Goal: Task Accomplishment & Management: Manage account settings

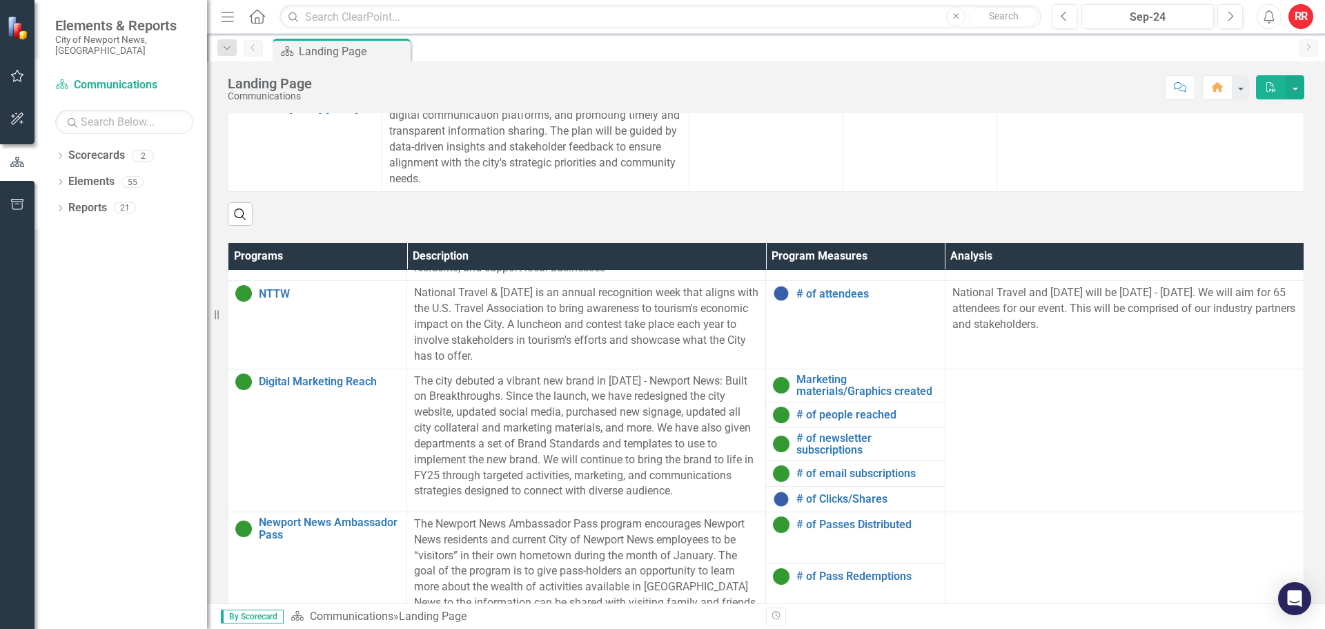
scroll to position [690, 0]
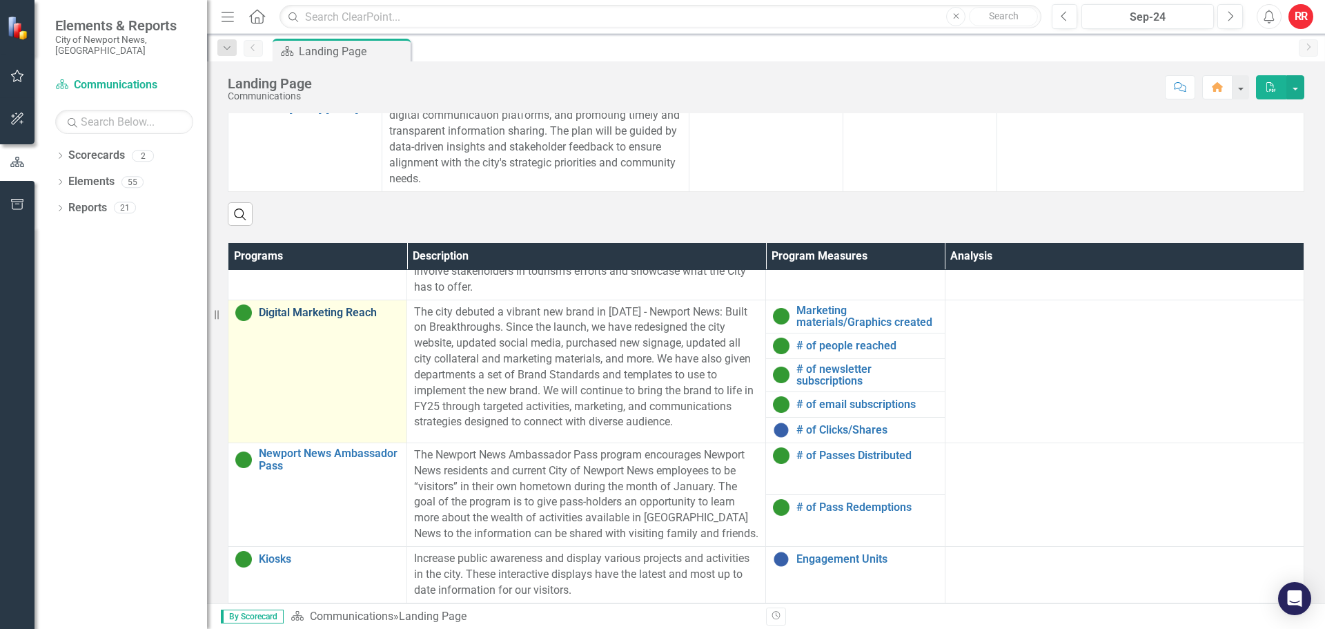
click at [350, 315] on link "Digital Marketing Reach" at bounding box center [329, 312] width 141 height 12
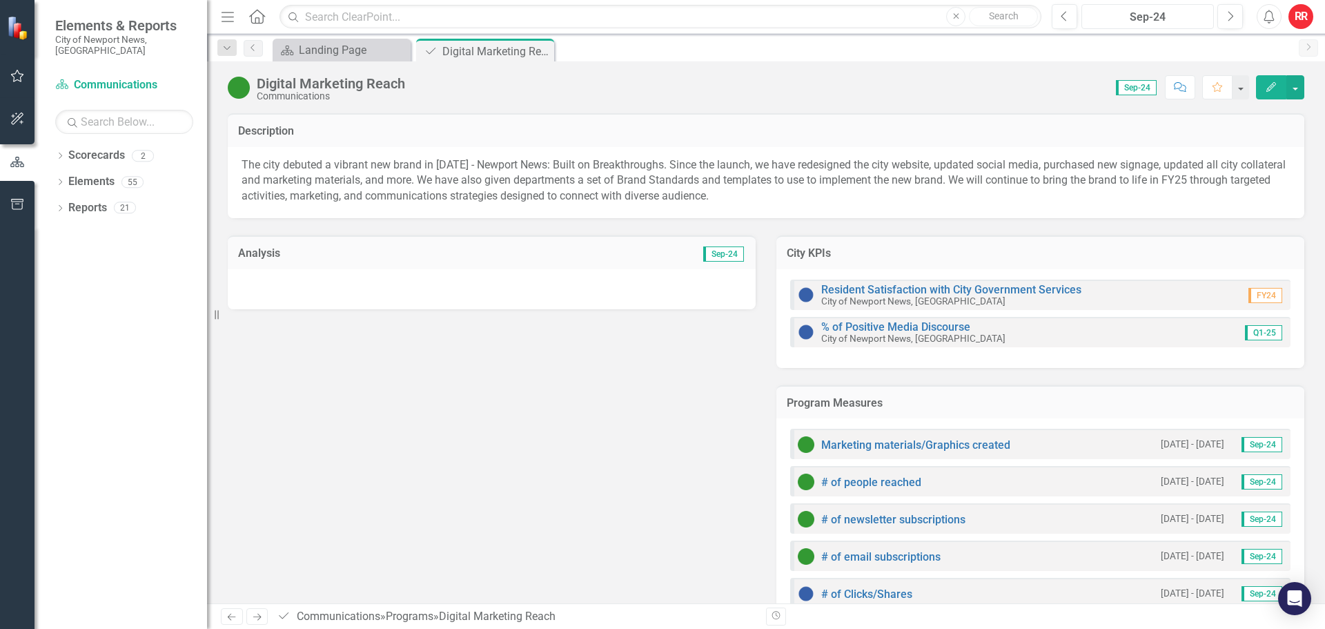
click at [1193, 19] on div "Sep-24" at bounding box center [1147, 17] width 123 height 17
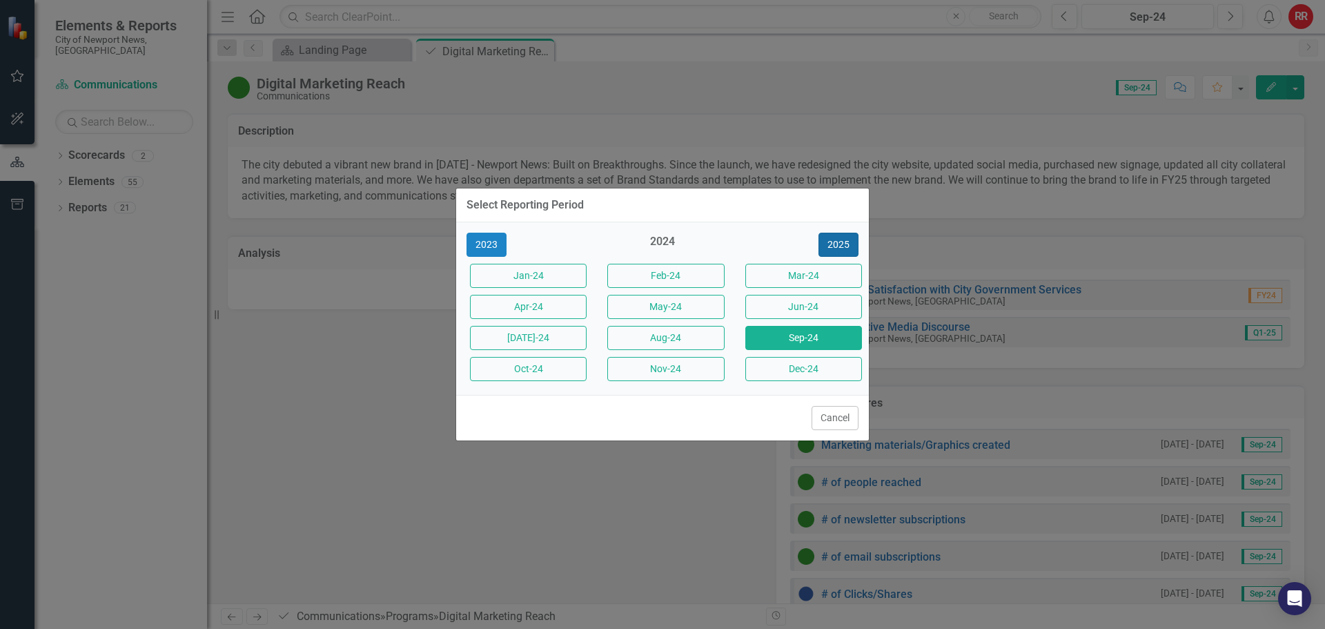
click at [842, 237] on button "2025" at bounding box center [839, 245] width 40 height 24
click at [665, 335] on button "Aug-25" at bounding box center [665, 338] width 117 height 24
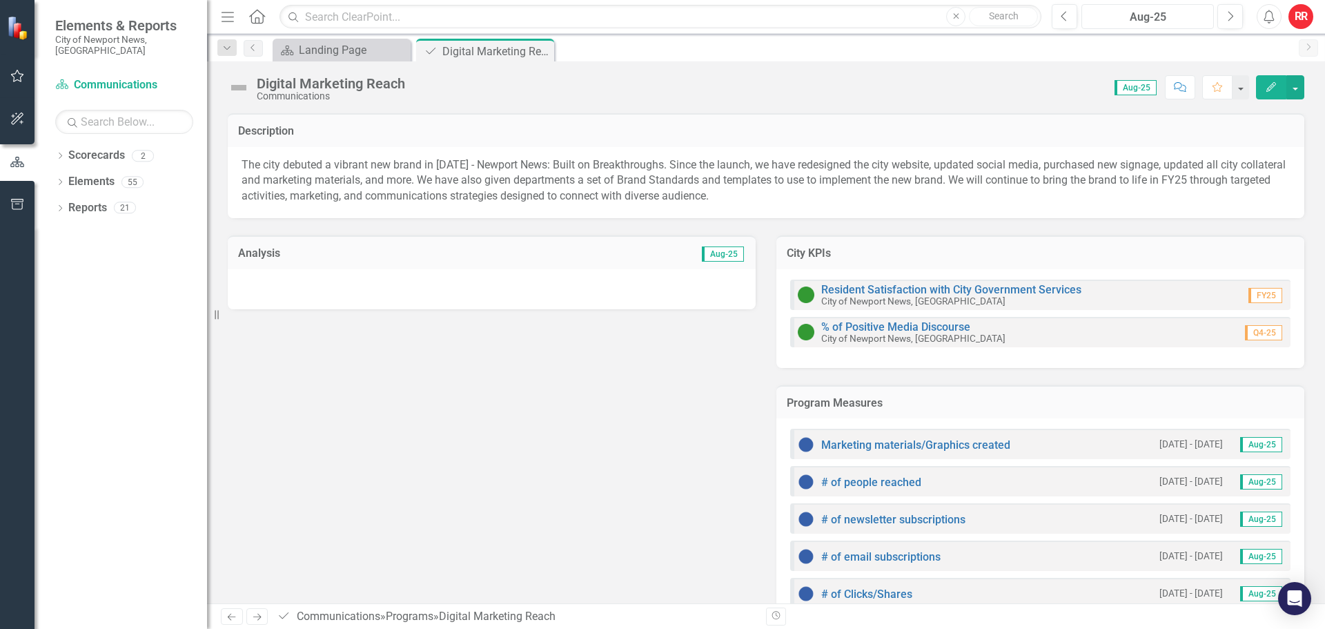
scroll to position [40, 0]
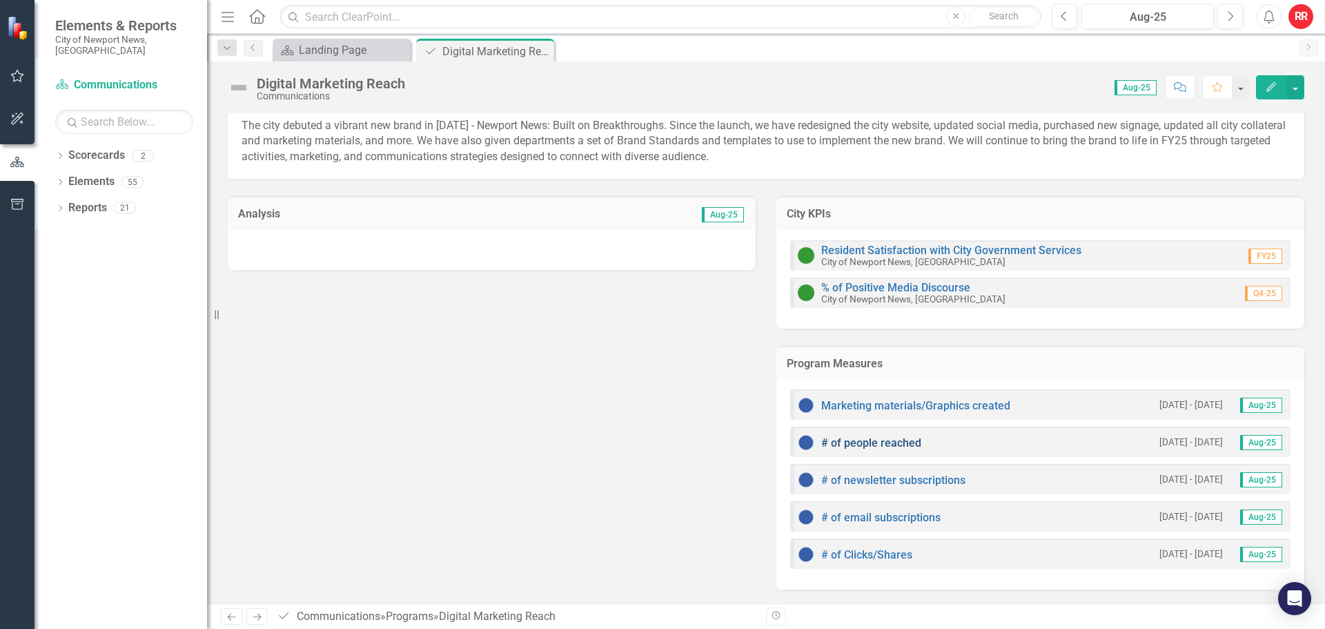
click at [895, 442] on link "# of people reached" at bounding box center [871, 442] width 100 height 13
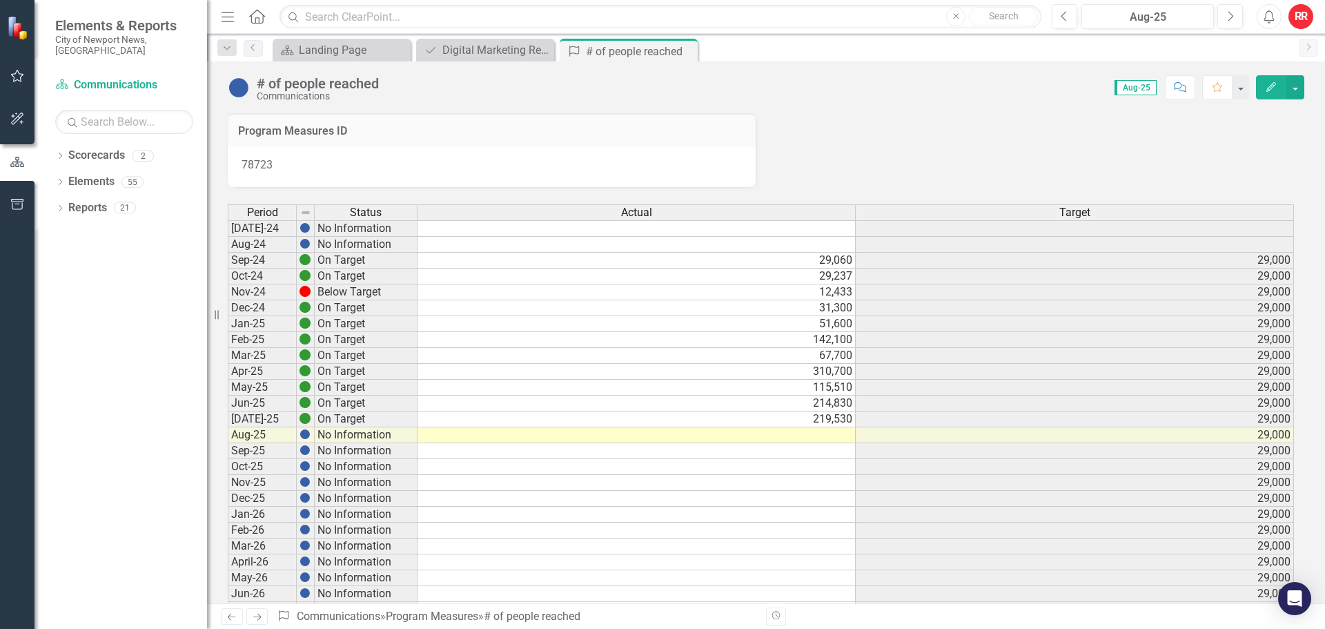
click at [818, 437] on td at bounding box center [637, 435] width 438 height 16
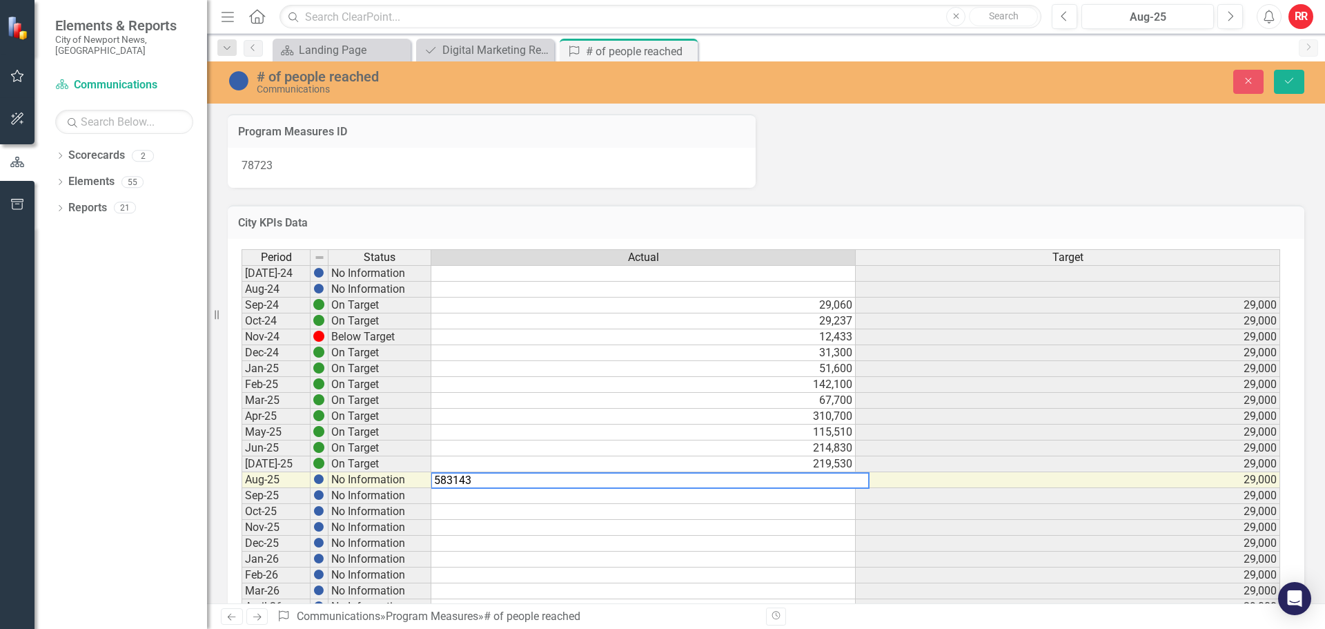
type textarea "583143"
click at [242, 504] on div "Period Status Actual Target Jul-24 No Information Aug-24 No Information Sep-24 …" at bounding box center [242, 590] width 0 height 683
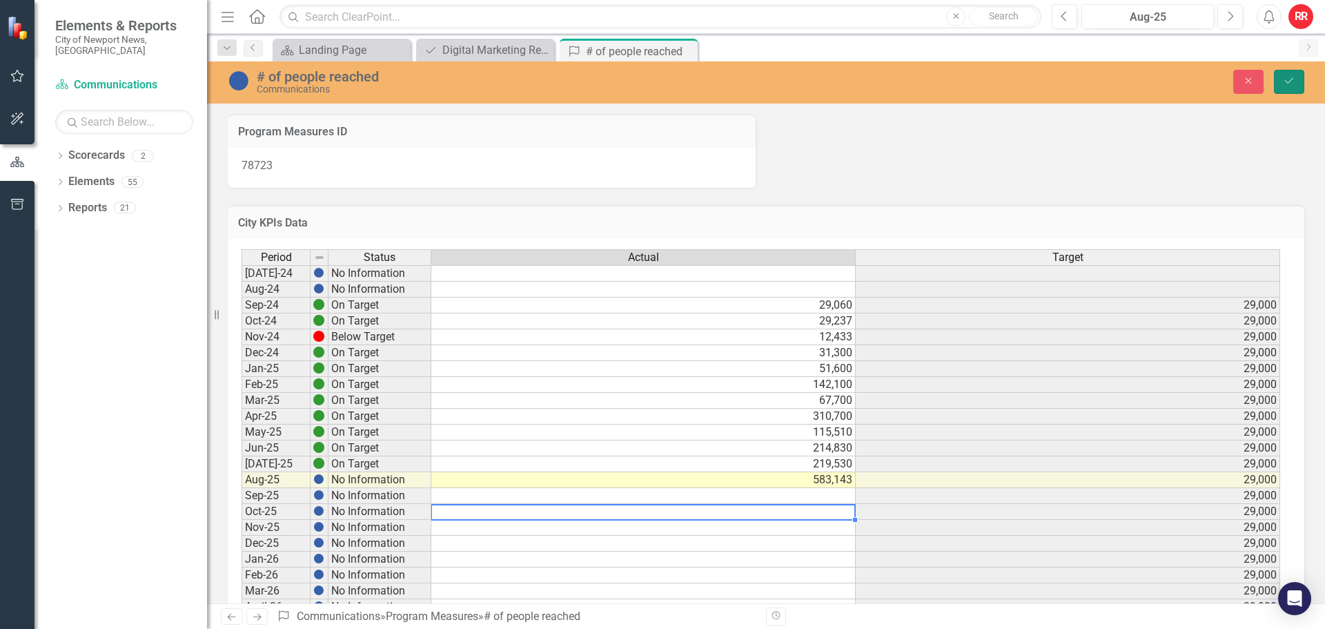
click at [1292, 79] on icon "submit" at bounding box center [1289, 81] width 8 height 6
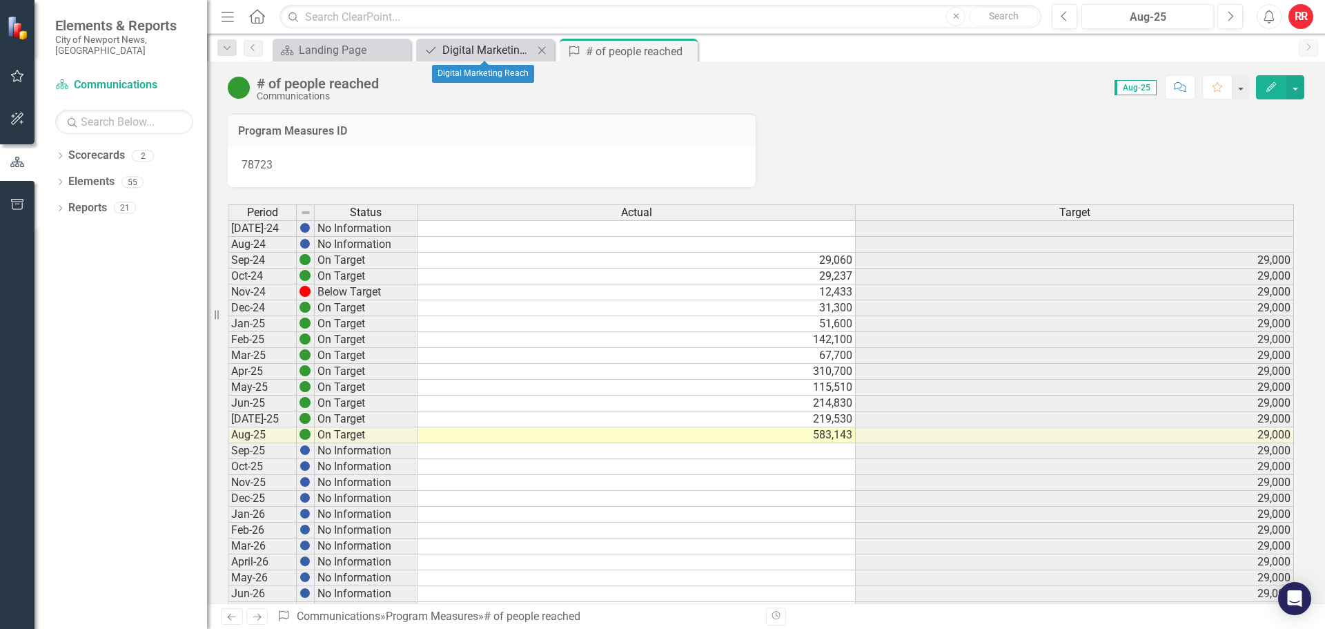
click at [471, 46] on div "Digital Marketing Reach" at bounding box center [487, 49] width 91 height 17
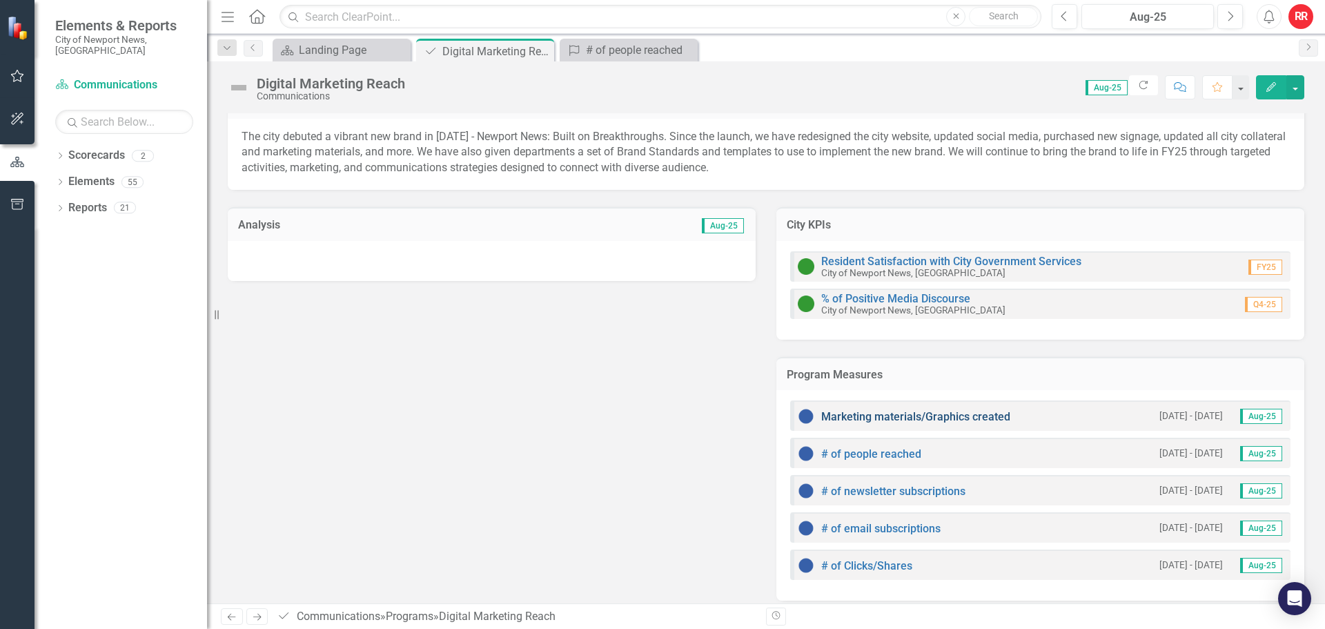
scroll to position [40, 0]
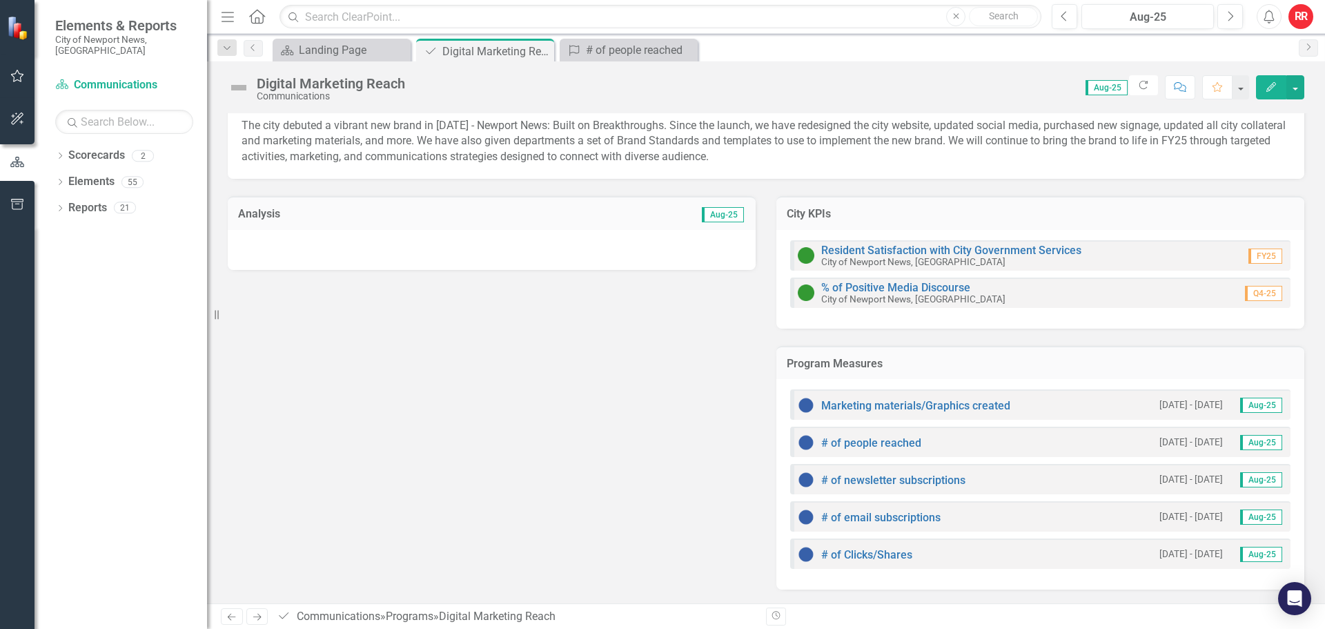
click at [613, 244] on div at bounding box center [492, 250] width 528 height 40
click at [720, 213] on span "Aug-25" at bounding box center [723, 214] width 42 height 15
click at [1275, 82] on icon "button" at bounding box center [1272, 87] width 10 height 10
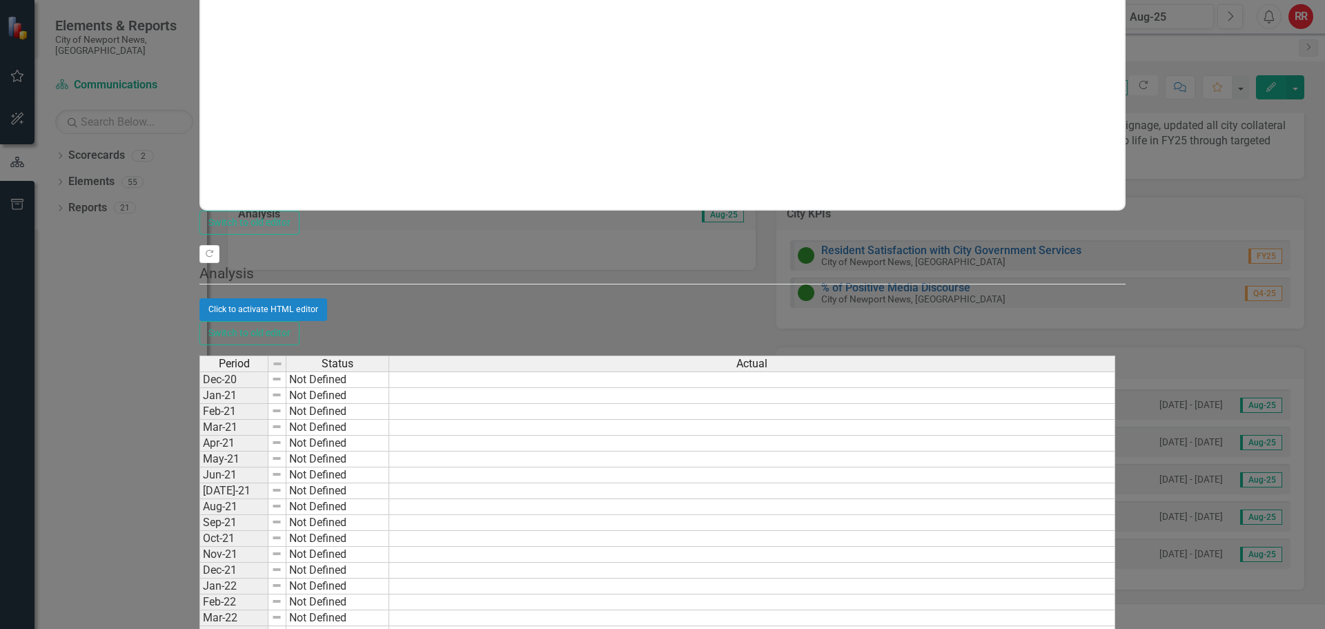
scroll to position [0, 0]
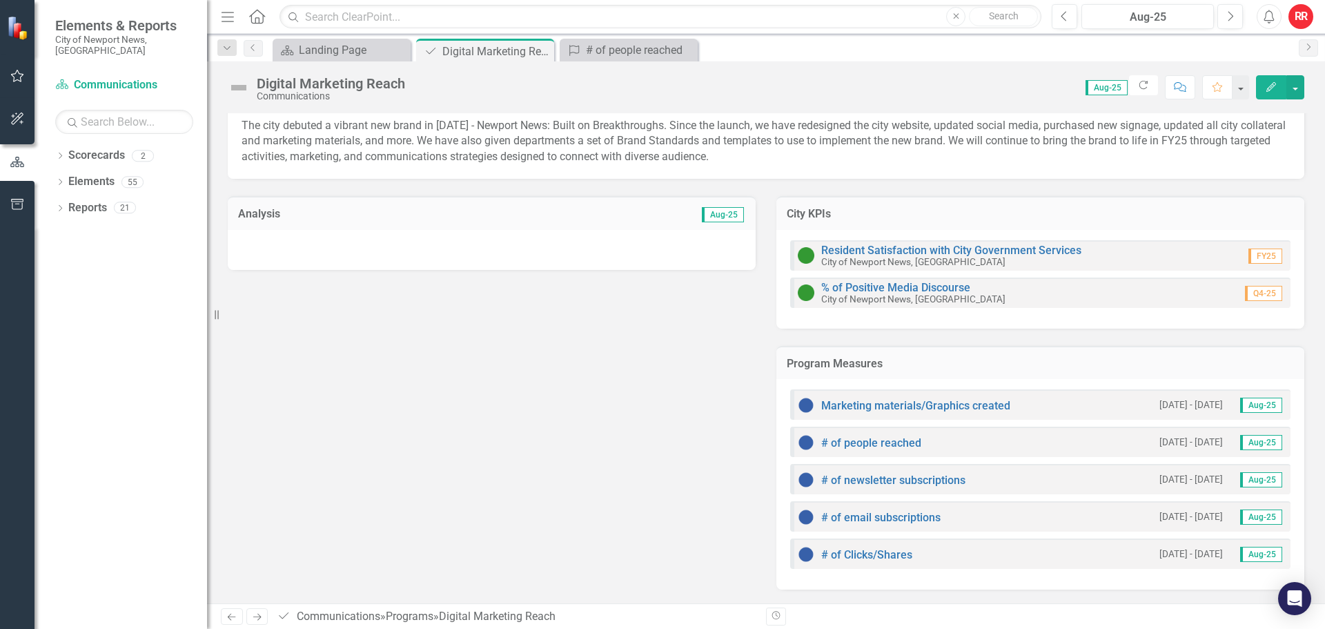
click at [363, 248] on div at bounding box center [492, 250] width 528 height 40
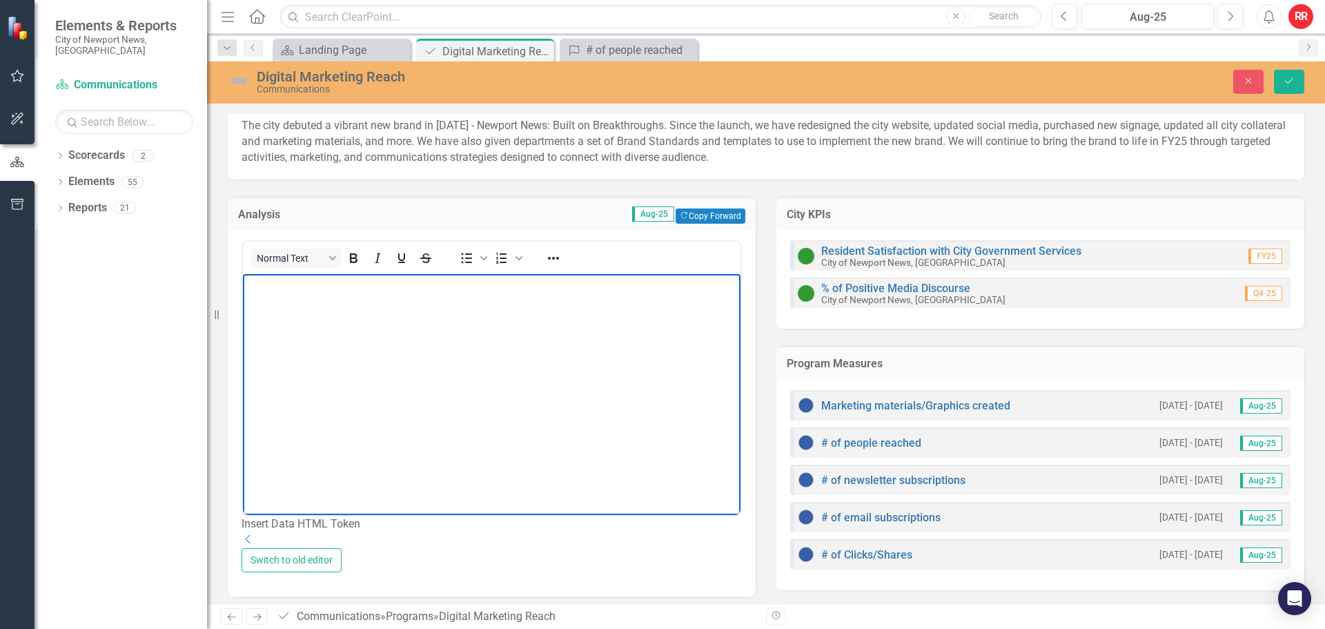
click at [319, 331] on body "Rich Text Area. Press ALT-0 for help." at bounding box center [492, 377] width 498 height 207
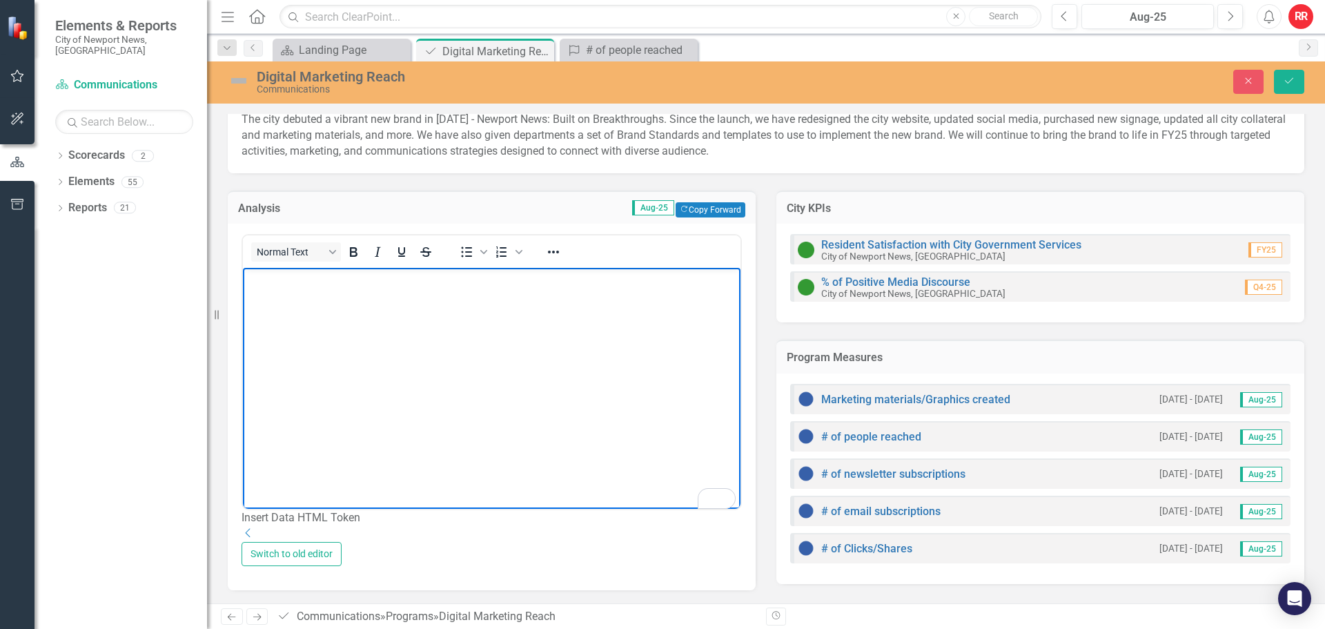
scroll to position [79, 0]
click at [409, 290] on body "This month we added" at bounding box center [492, 371] width 498 height 207
click at [591, 306] on body "This month we added Nextdoor and X to our reach category - tracking using the t…" at bounding box center [492, 371] width 498 height 207
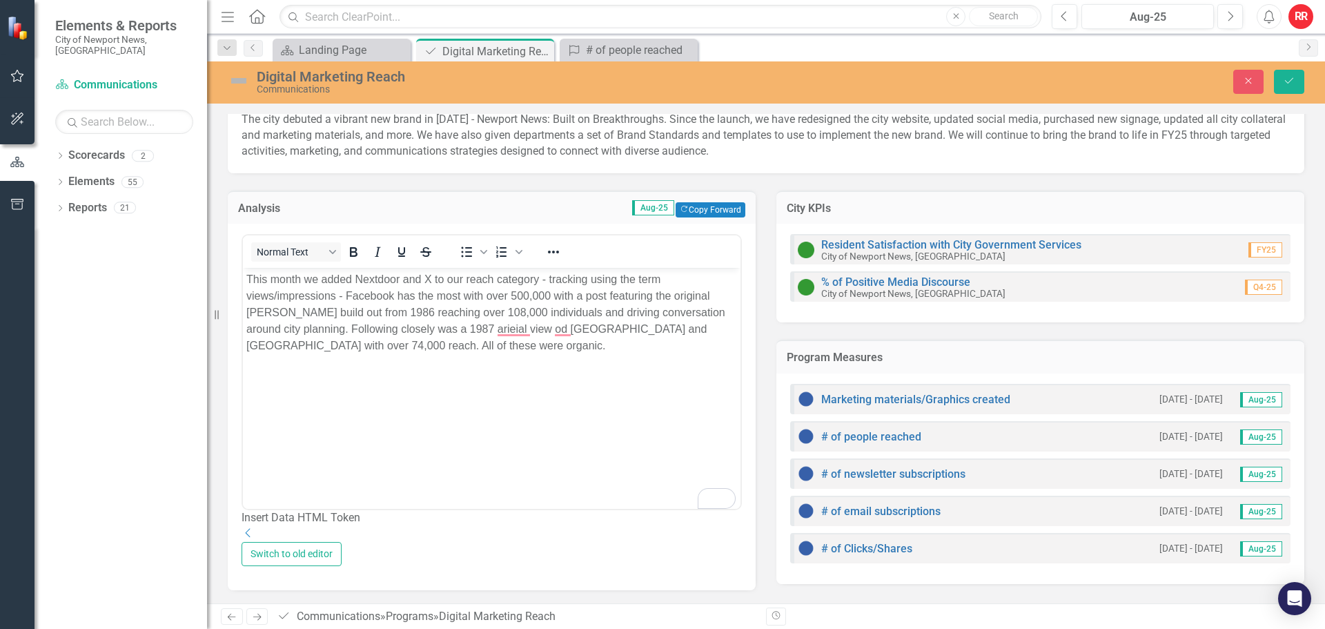
drag, startPoint x: 471, startPoint y: 306, endPoint x: 714, endPoint y: 583, distance: 368.3
click at [393, 294] on p "This month, we expanded our reach category to include Nextdoor and X, tracking …" at bounding box center [491, 320] width 491 height 99
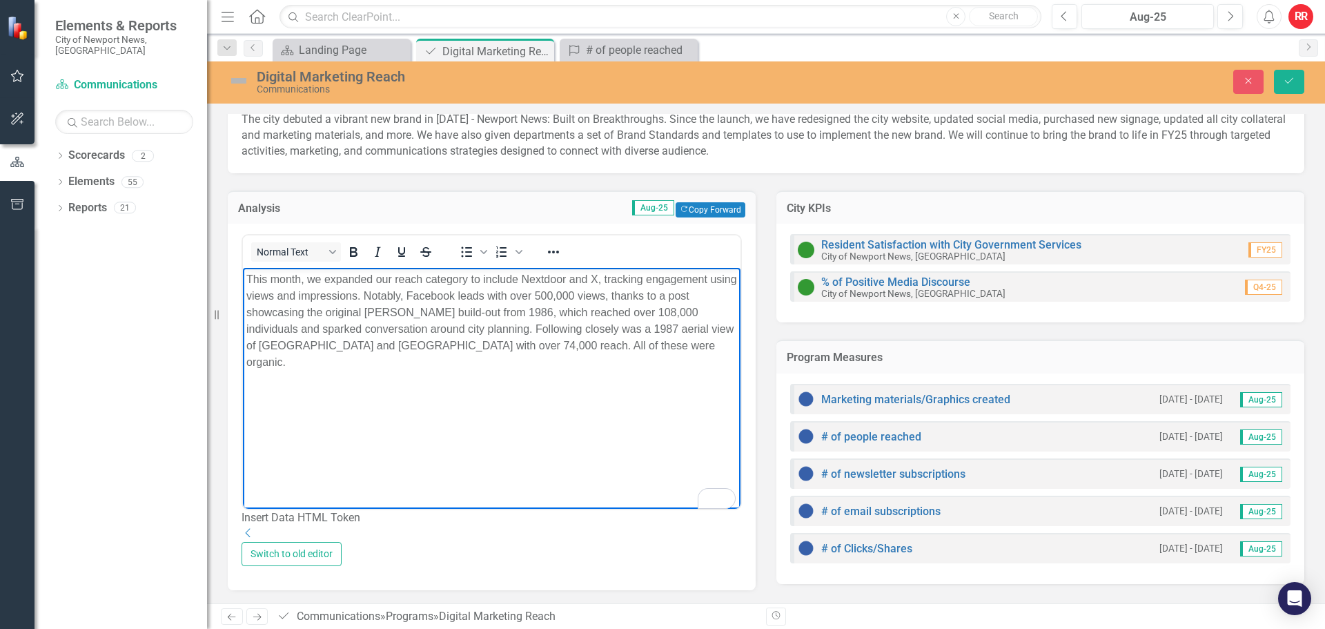
click at [658, 349] on p "This month, we expanded our reach category to include Nextdoor and X, tracking …" at bounding box center [491, 320] width 491 height 99
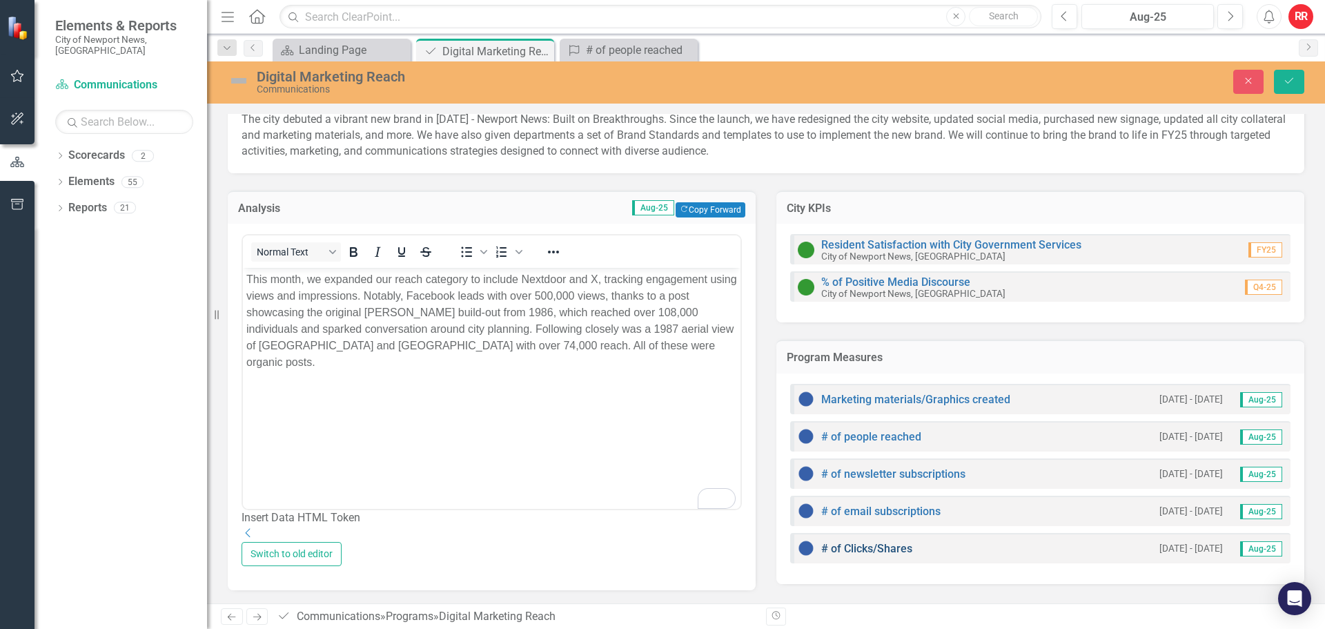
click at [881, 542] on link "# of Clicks/Shares" at bounding box center [866, 548] width 91 height 13
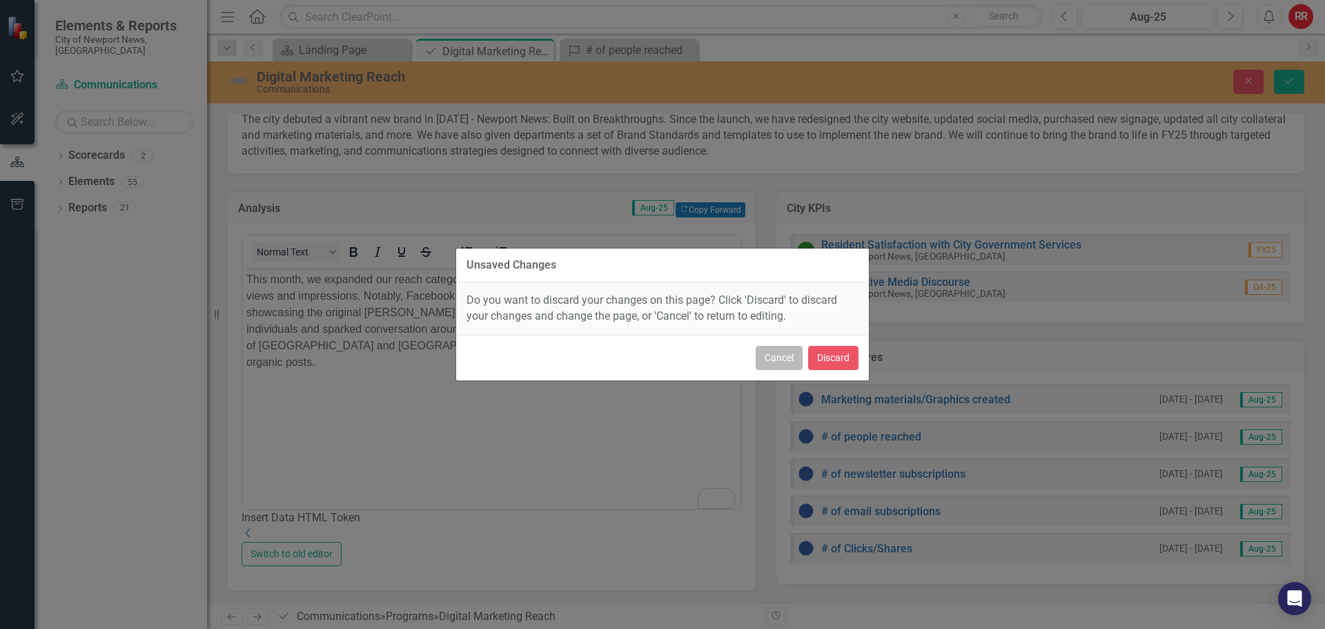
click at [790, 357] on button "Cancel" at bounding box center [779, 358] width 47 height 24
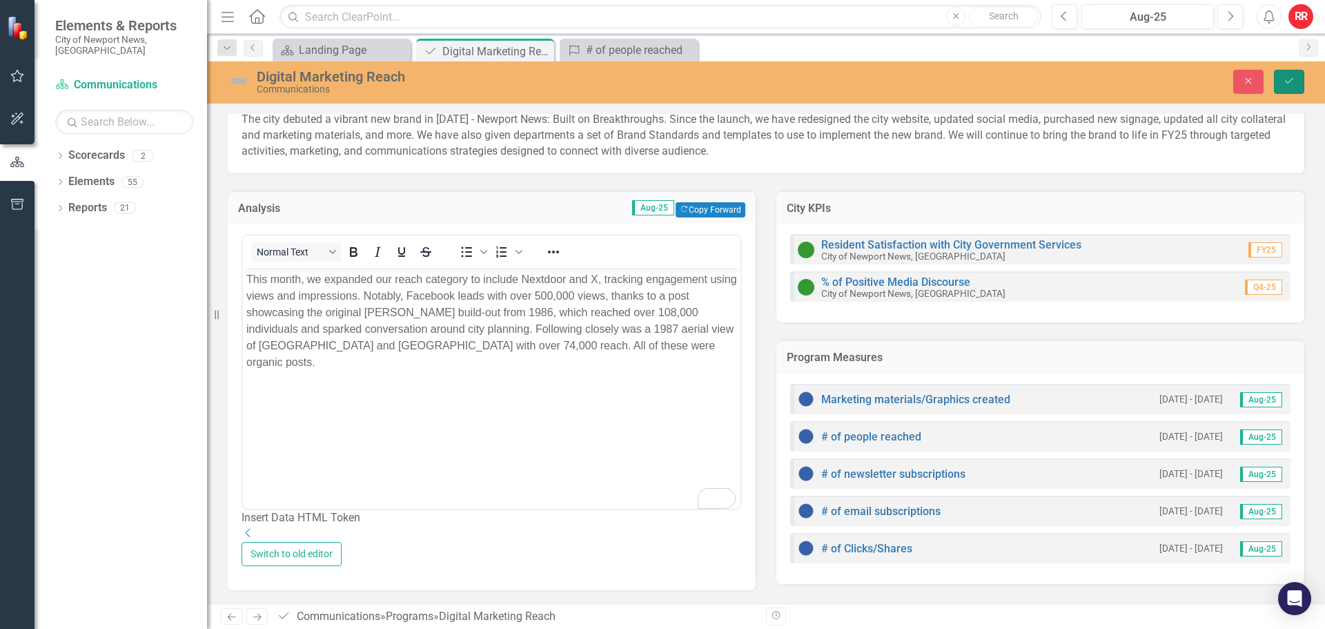
click at [1295, 86] on icon "Save" at bounding box center [1289, 81] width 12 height 10
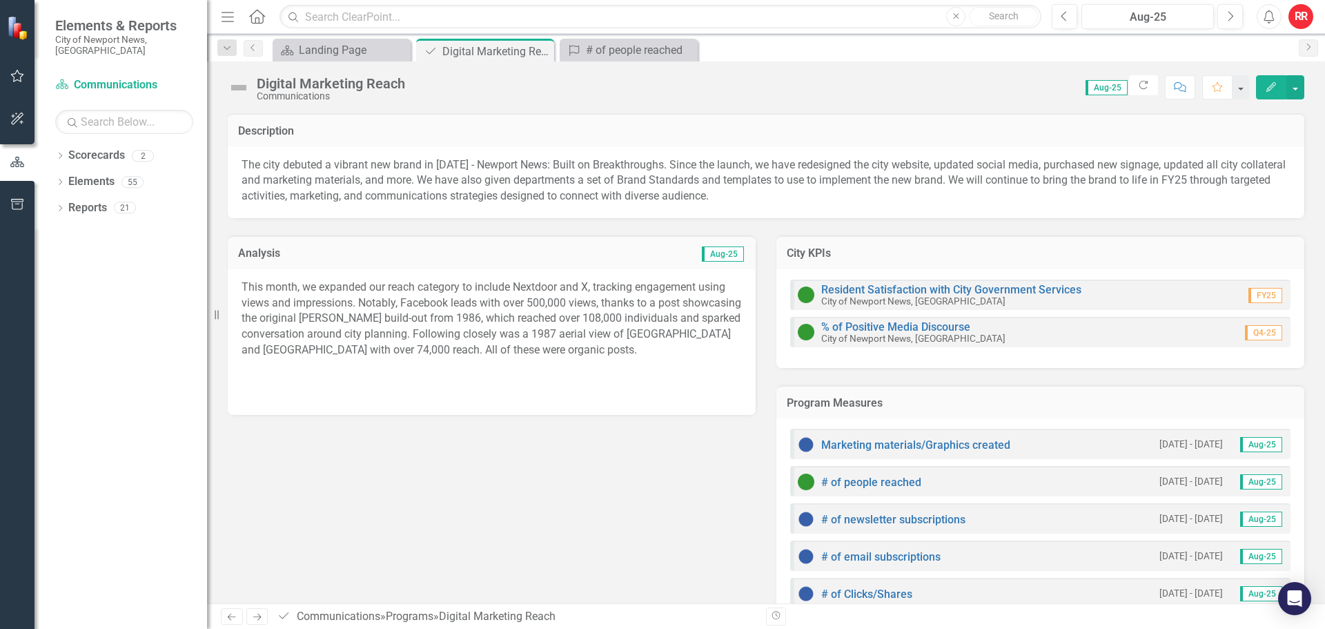
scroll to position [40, 0]
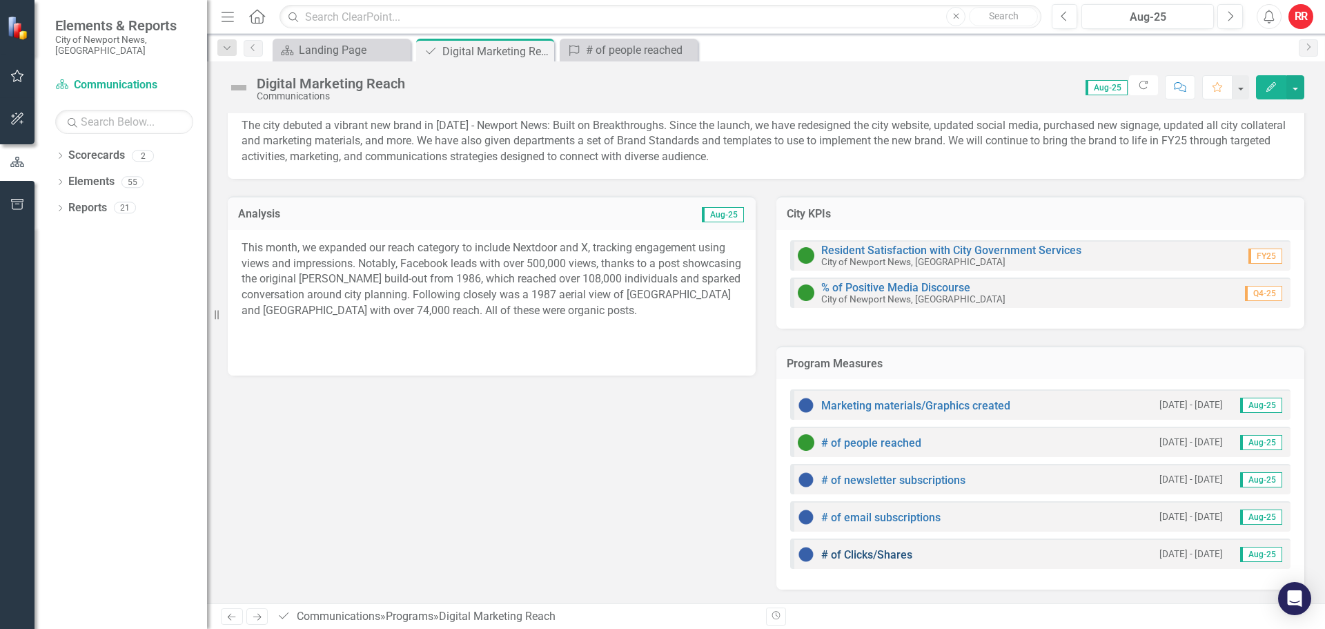
click at [856, 550] on link "# of Clicks/Shares" at bounding box center [866, 554] width 91 height 13
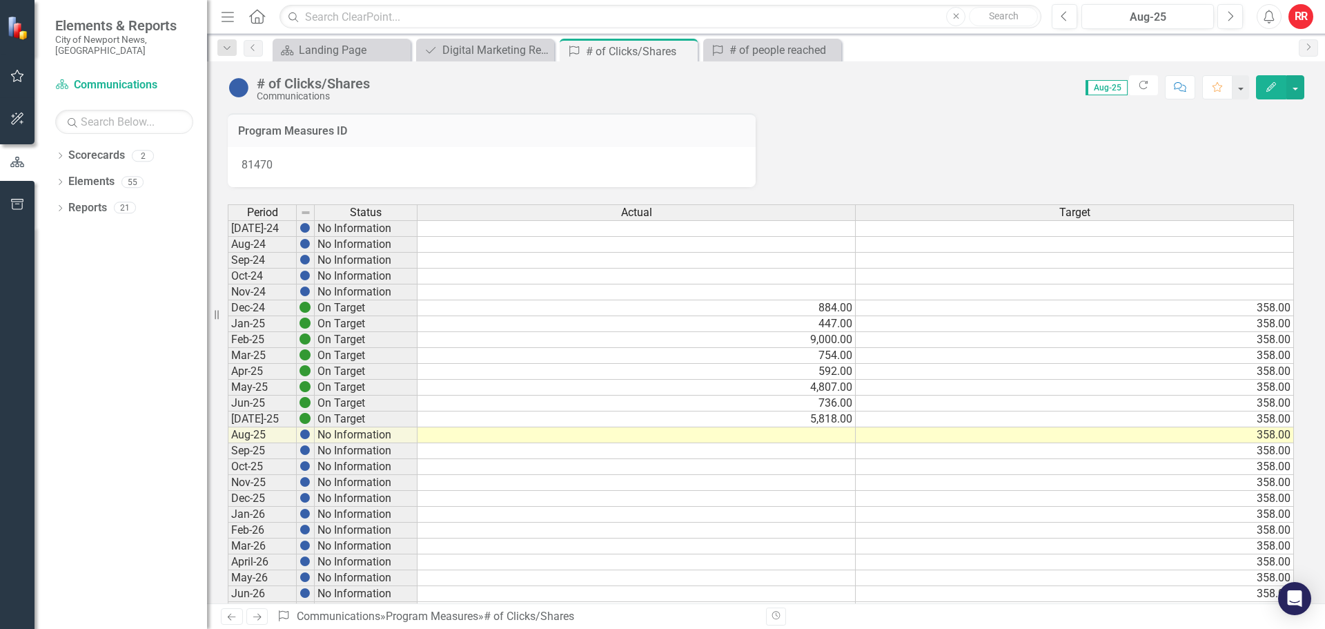
click at [834, 433] on td at bounding box center [637, 435] width 438 height 16
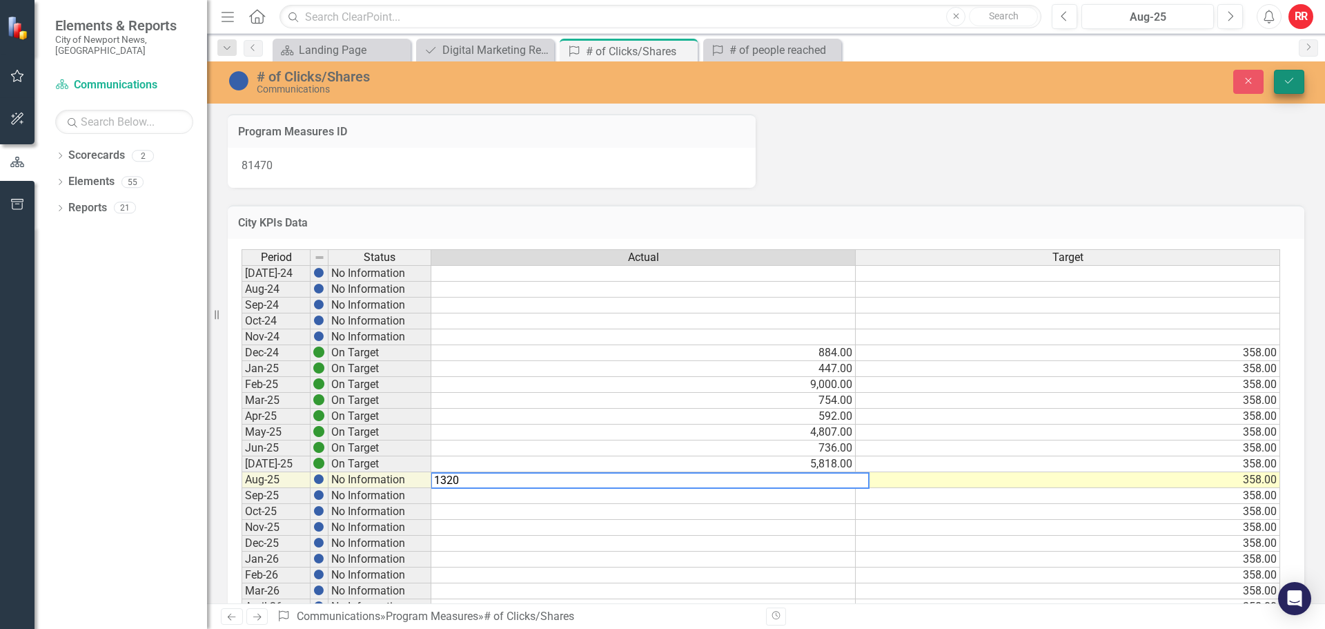
type textarea "1320"
click at [1291, 90] on button "Save" at bounding box center [1289, 82] width 30 height 24
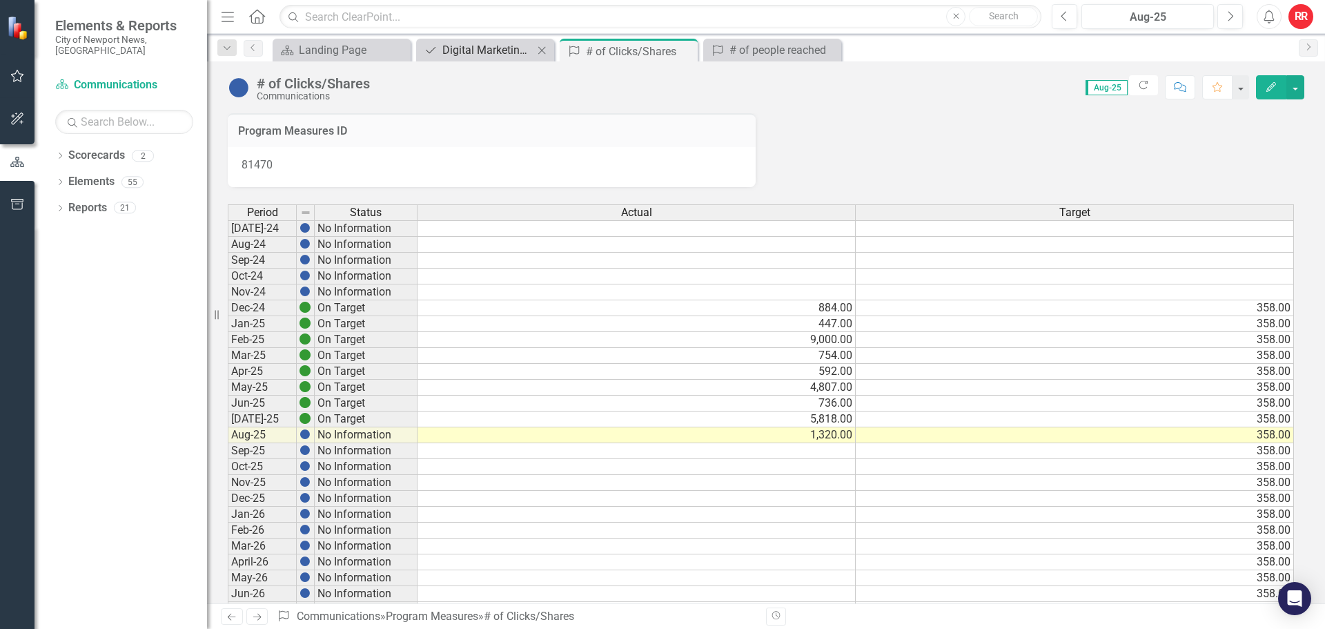
click at [499, 46] on div "Digital Marketing Reach" at bounding box center [487, 49] width 91 height 17
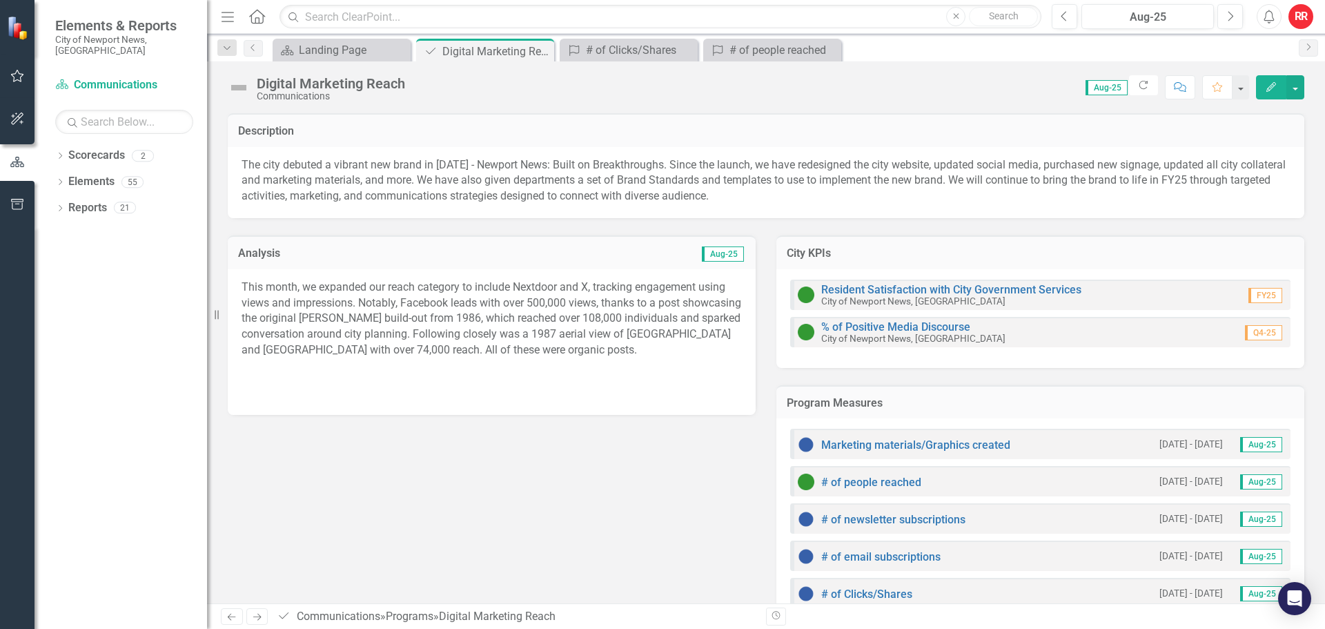
click at [644, 293] on p "This month, we expanded our reach category to include Nextdoor and X, tracking …" at bounding box center [492, 320] width 500 height 81
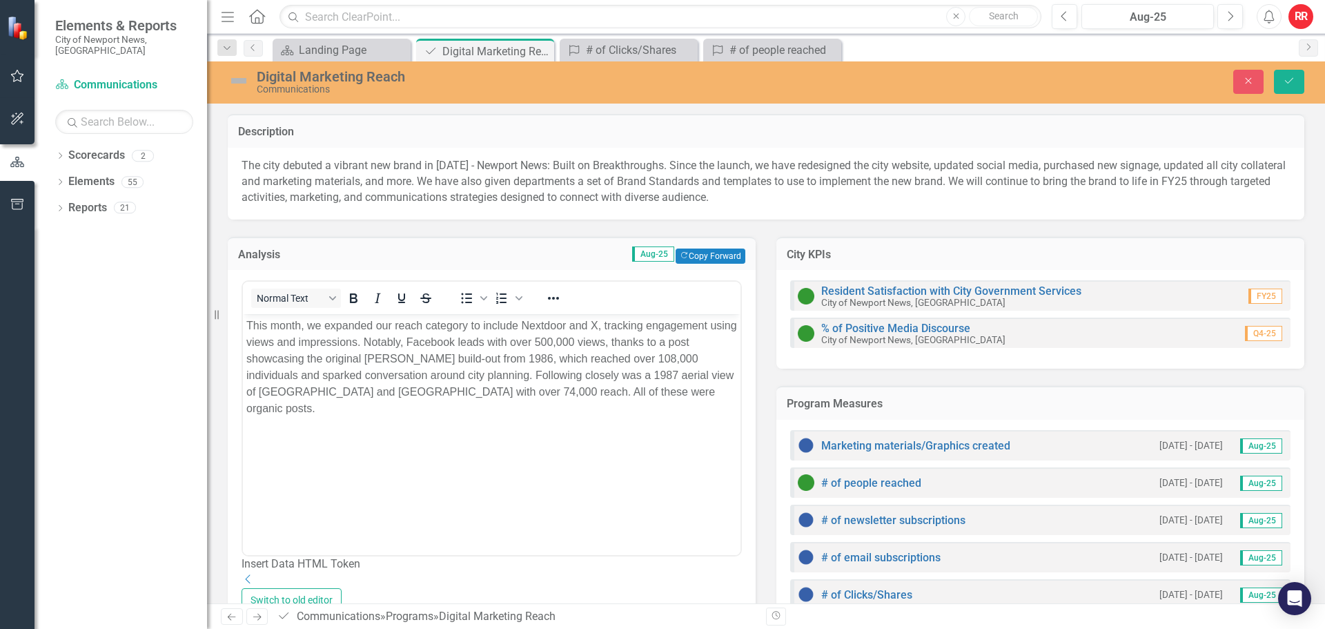
click at [671, 389] on p "This month, we expanded our reach category to include Nextdoor and X, tracking …" at bounding box center [491, 367] width 491 height 99
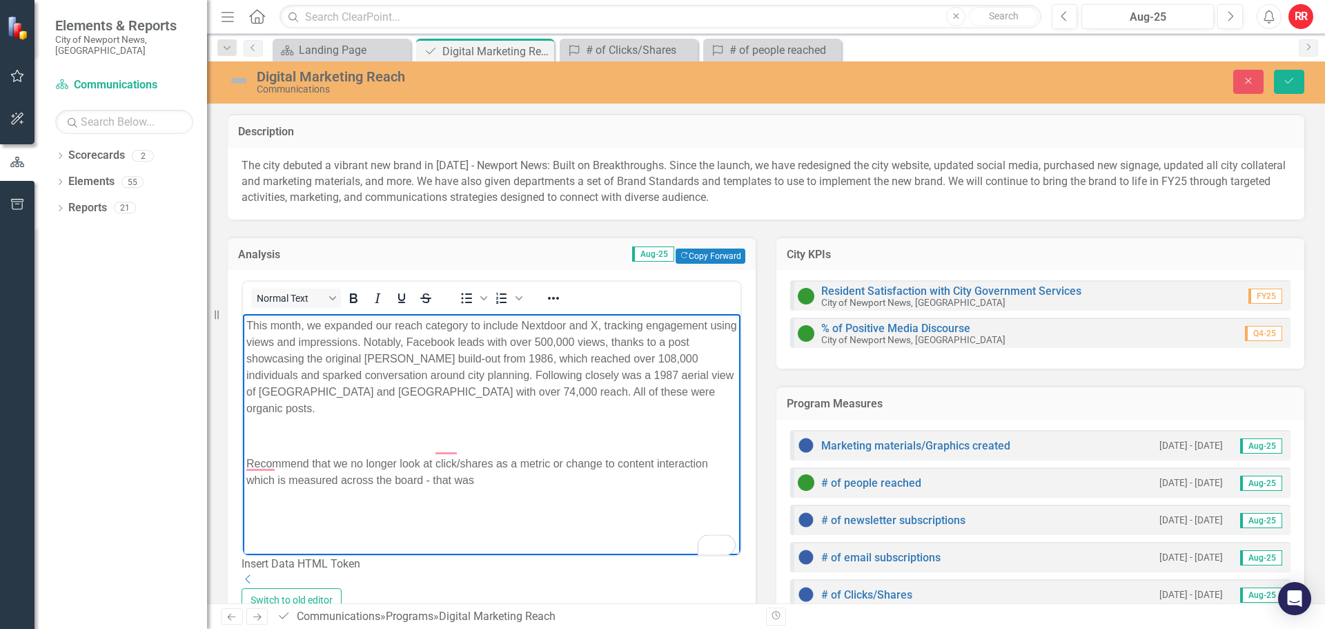
click at [525, 456] on p "Recommend that we no longer look at click/shares as a metric or change to conte…" at bounding box center [491, 472] width 491 height 33
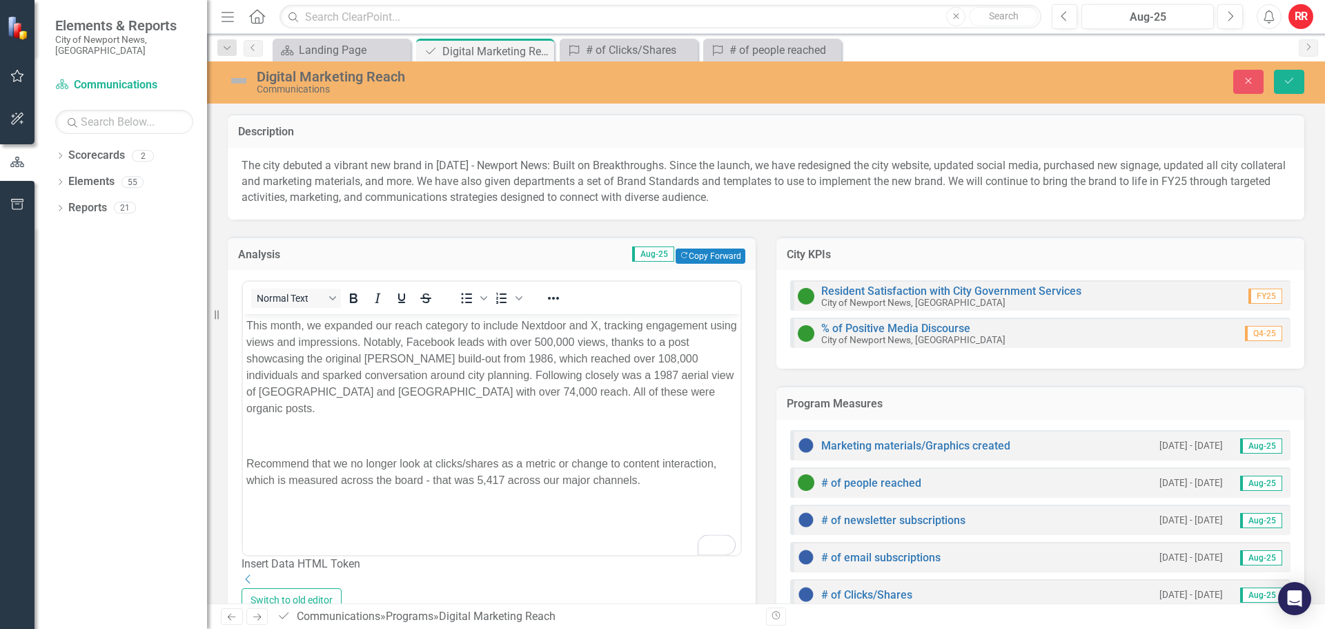
click at [663, 462] on p "Recommend that we no longer look at clicks/shares as a metric or change to cont…" at bounding box center [491, 472] width 491 height 33
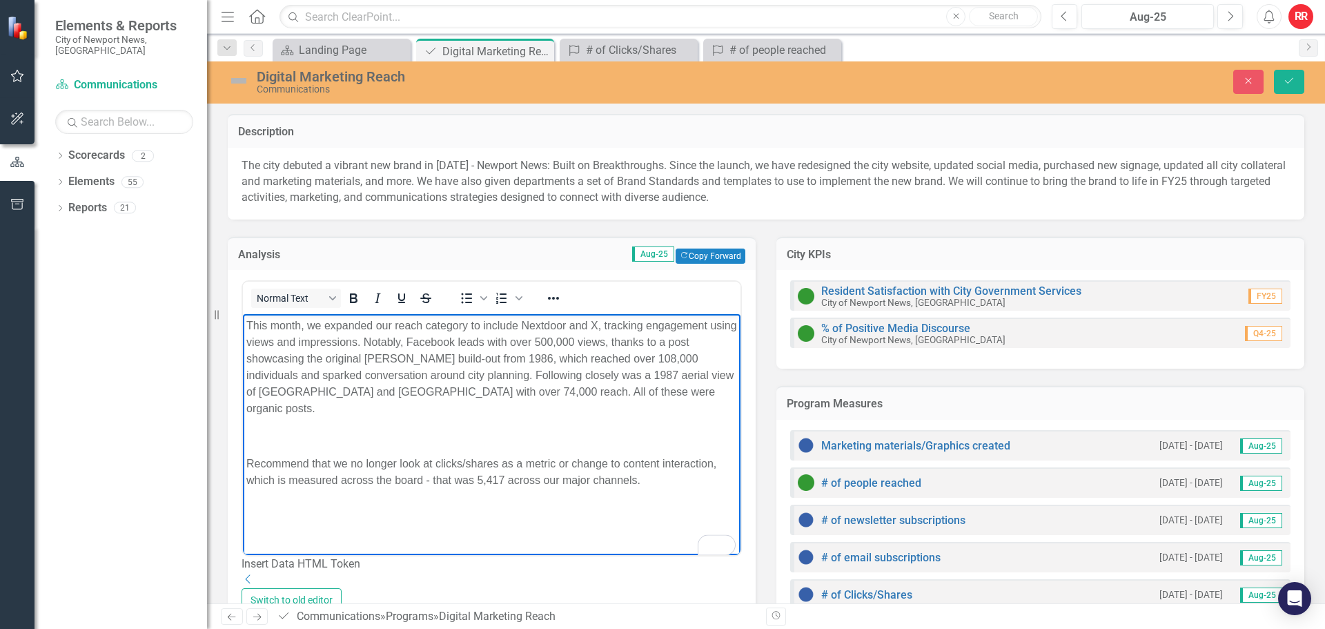
click at [556, 456] on p "Recommend that we no longer look at clicks/shares as a metric or change to cont…" at bounding box center [491, 472] width 491 height 33
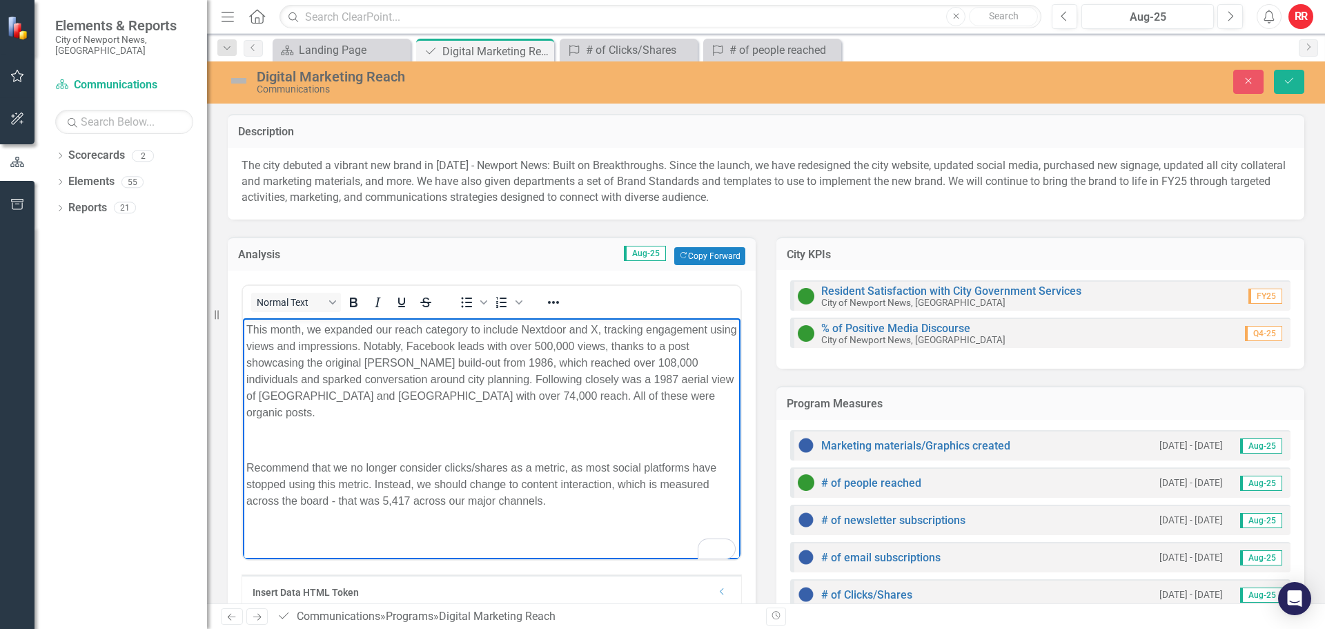
click at [268, 431] on p "To enrich screen reader interactions, please activate Accessibility in Grammarl…" at bounding box center [491, 439] width 491 height 17
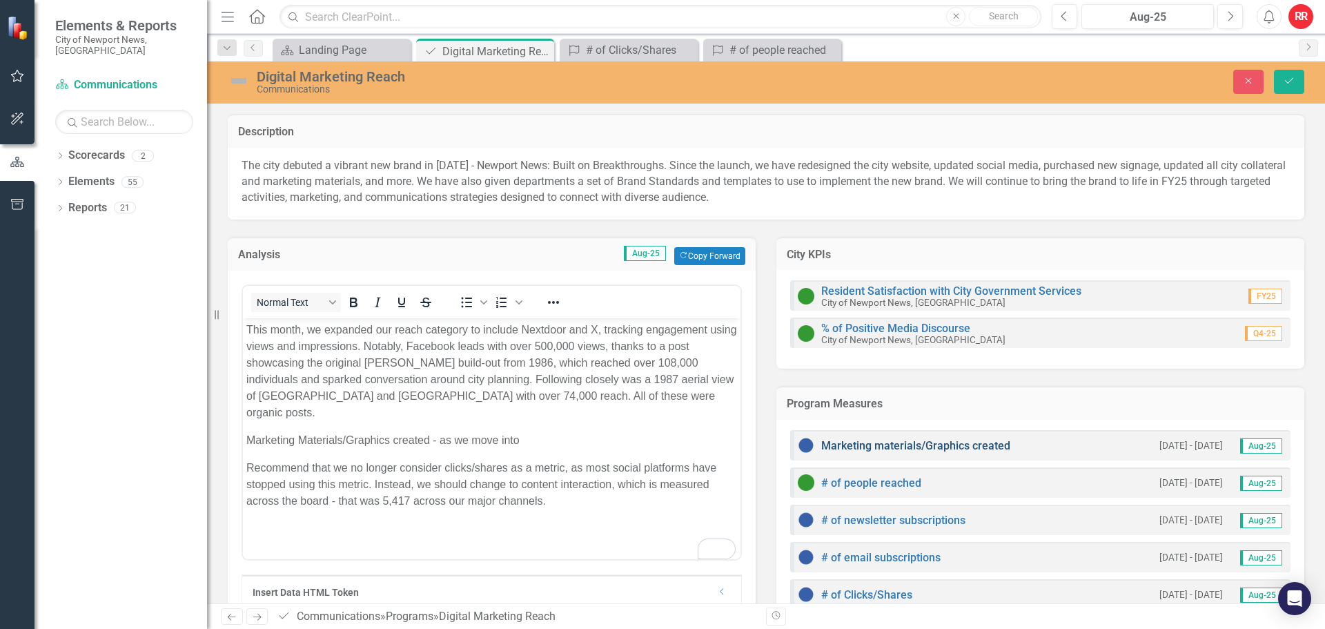
click at [935, 445] on link "Marketing materials/Graphics created" at bounding box center [915, 445] width 189 height 13
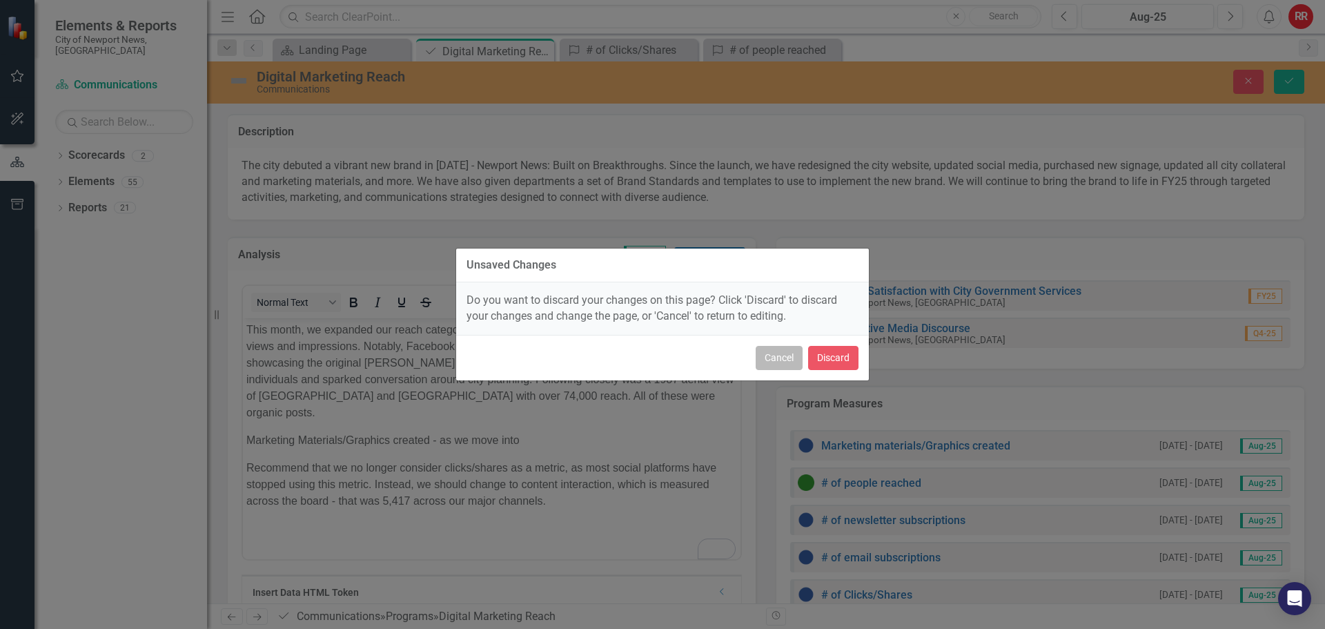
click at [785, 363] on button "Cancel" at bounding box center [779, 358] width 47 height 24
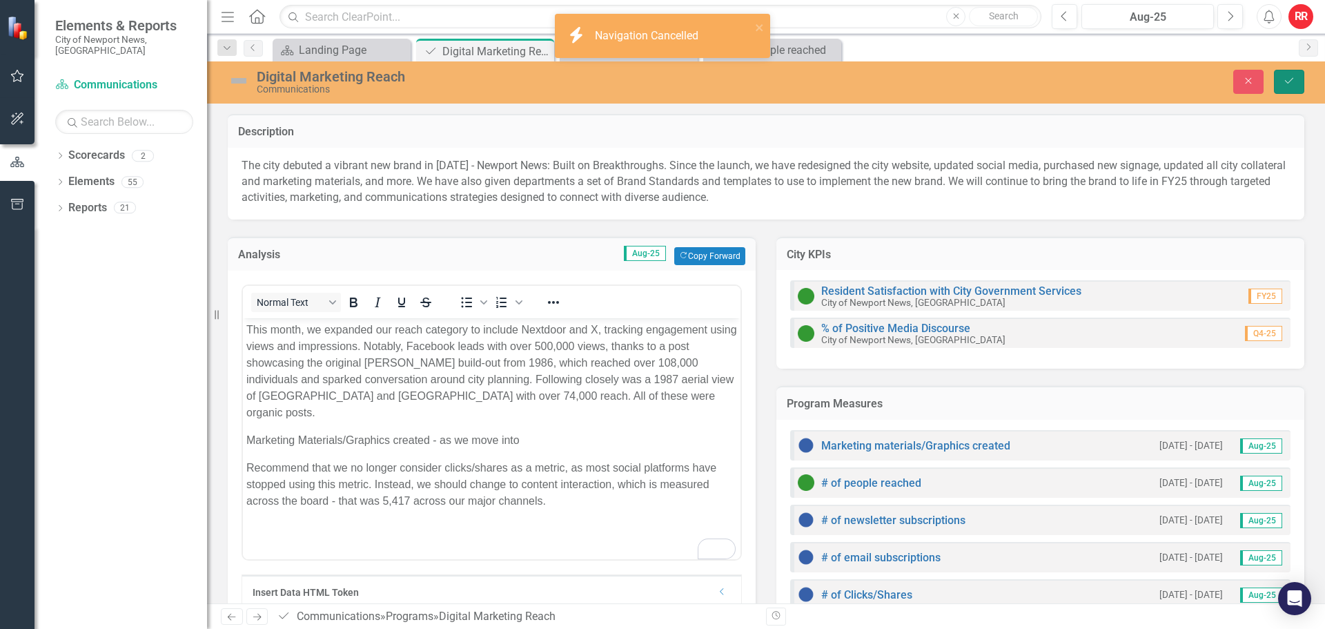
click at [1287, 77] on icon "Save" at bounding box center [1289, 81] width 12 height 10
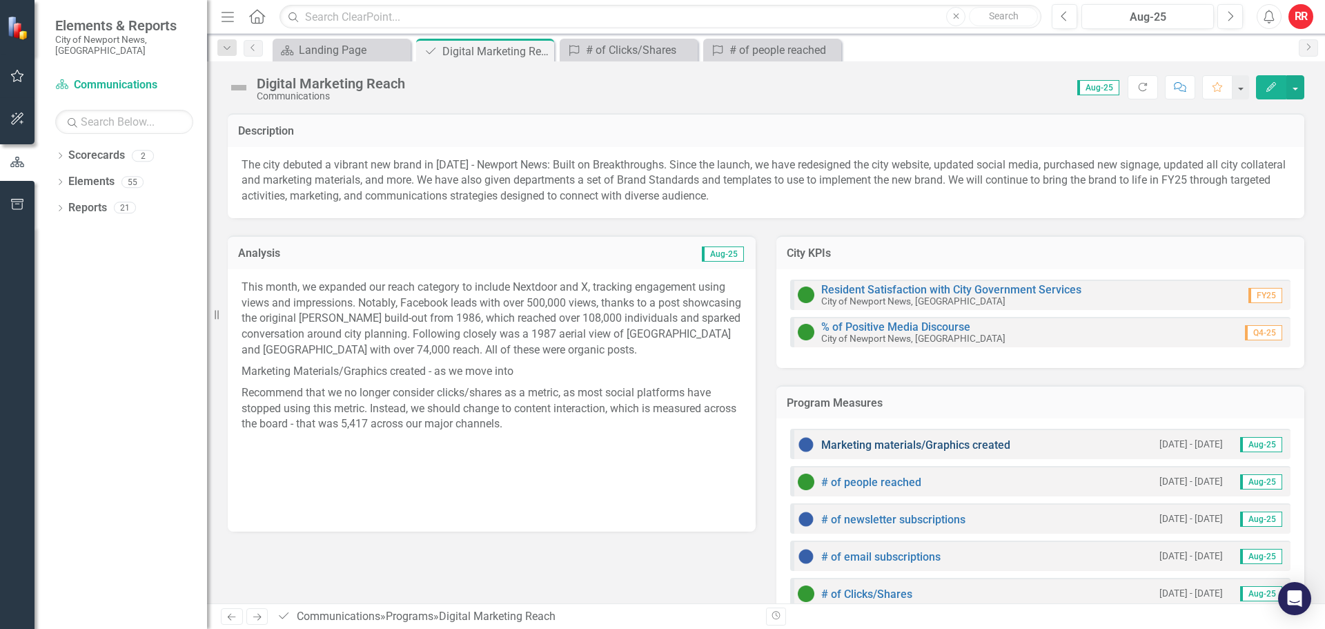
click at [871, 443] on link "Marketing materials/Graphics created" at bounding box center [915, 444] width 189 height 13
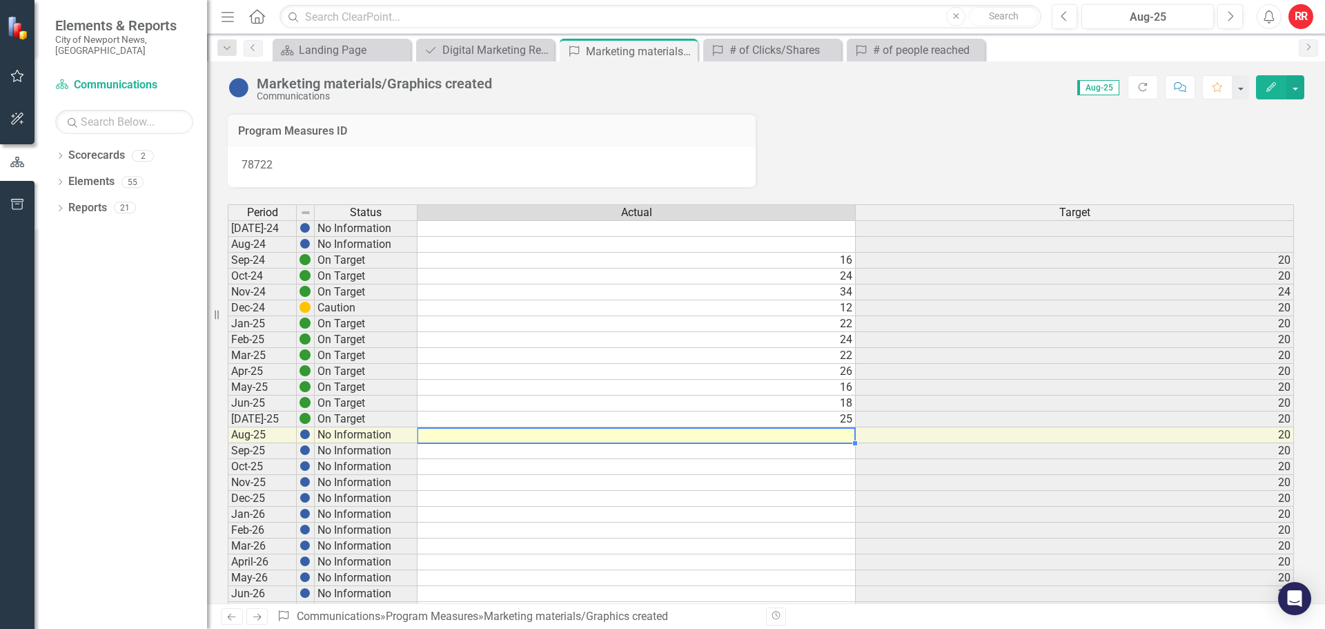
click at [823, 436] on td at bounding box center [637, 435] width 438 height 16
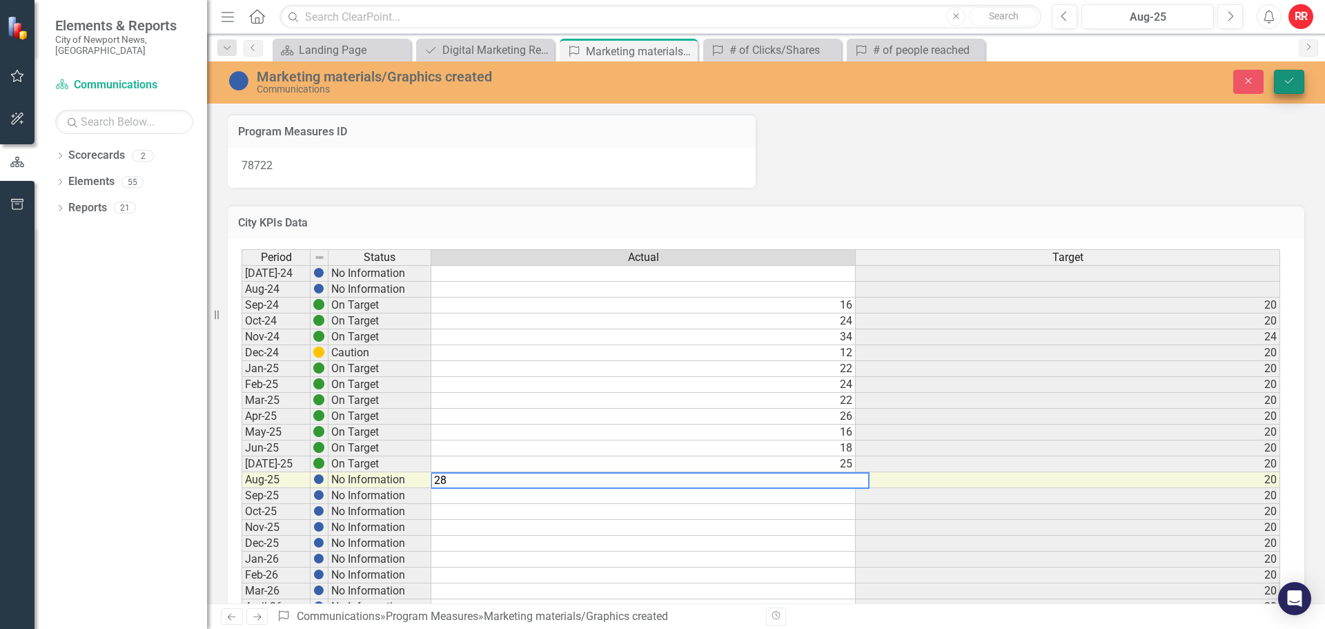
type textarea "28"
click at [1291, 81] on icon "Save" at bounding box center [1289, 81] width 12 height 10
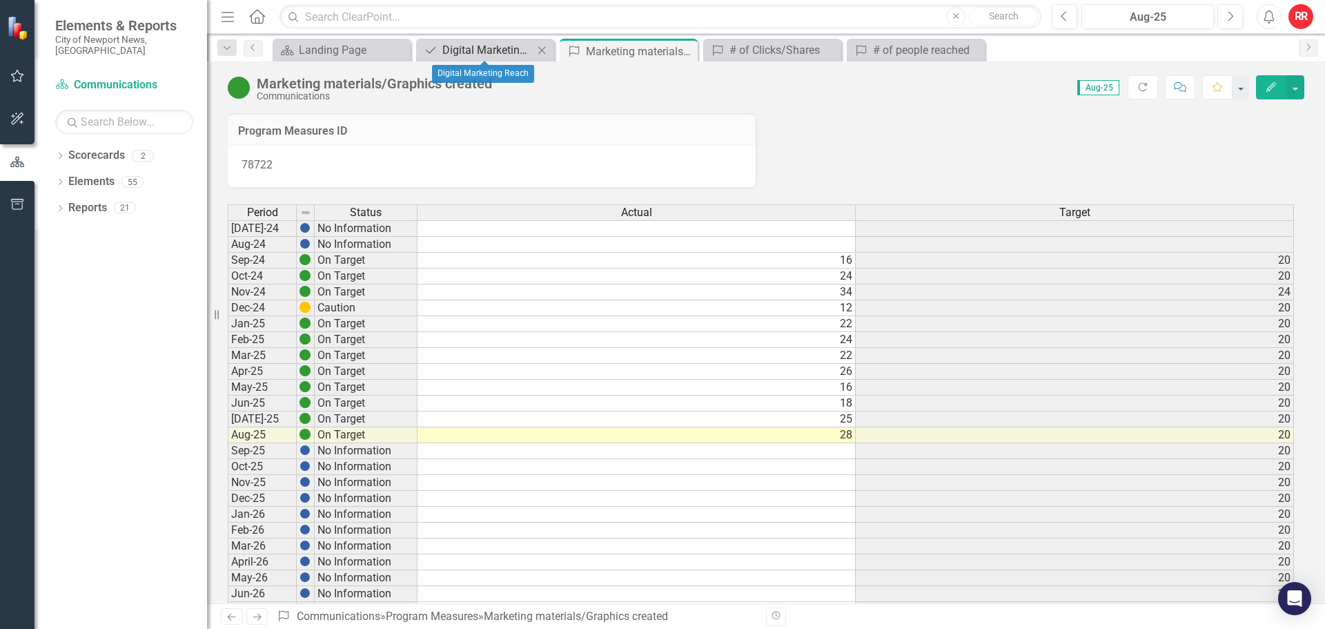
click at [480, 46] on div "Digital Marketing Reach" at bounding box center [487, 49] width 91 height 17
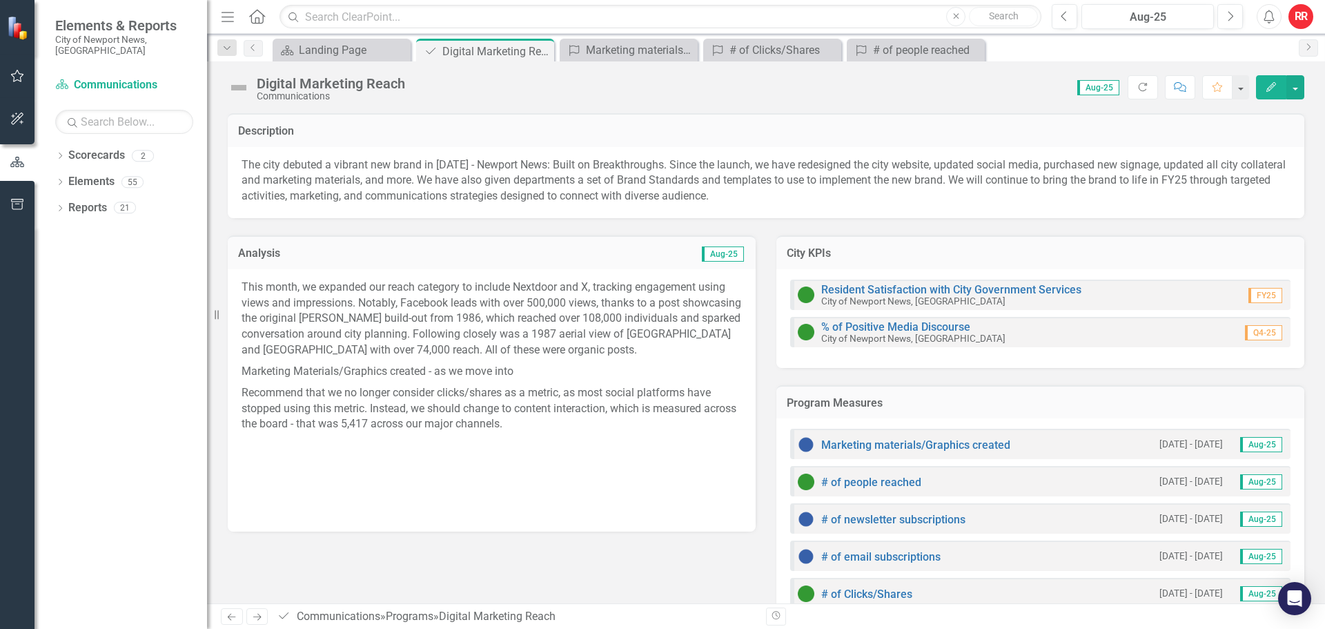
click at [556, 371] on p "Marketing Materials/Graphics created - as we move into" at bounding box center [492, 371] width 500 height 21
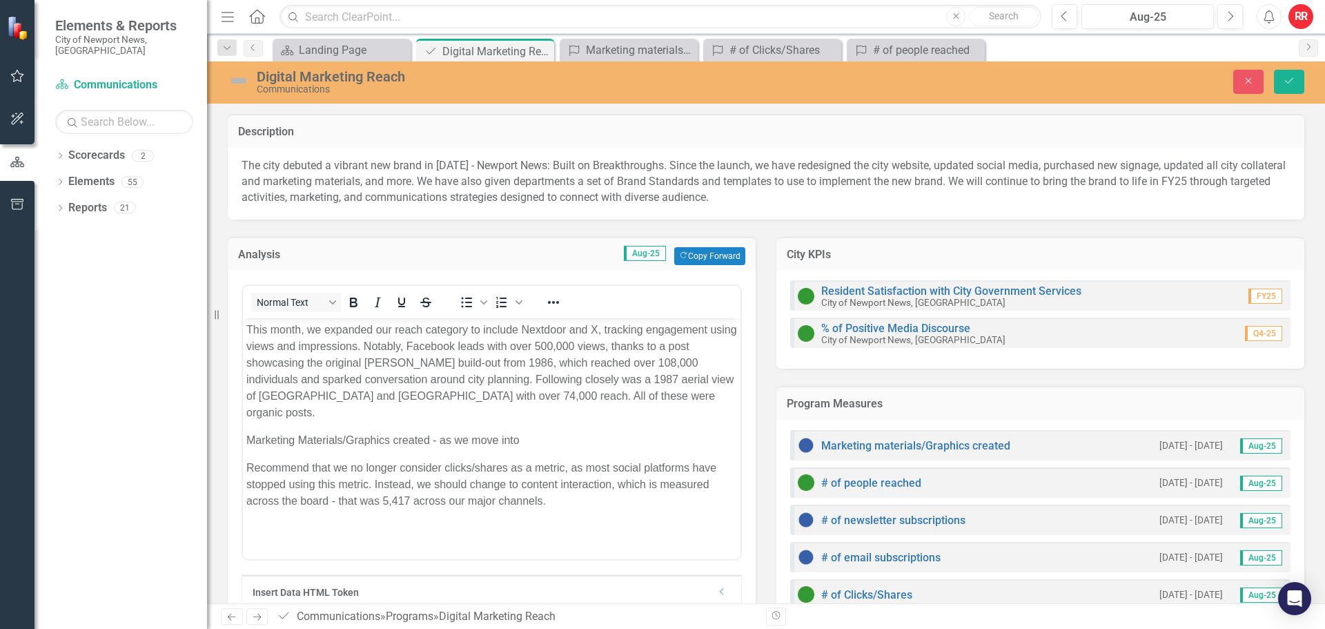
click at [527, 431] on p "Marketing Materials/Graphics created - as we move into" at bounding box center [491, 439] width 491 height 17
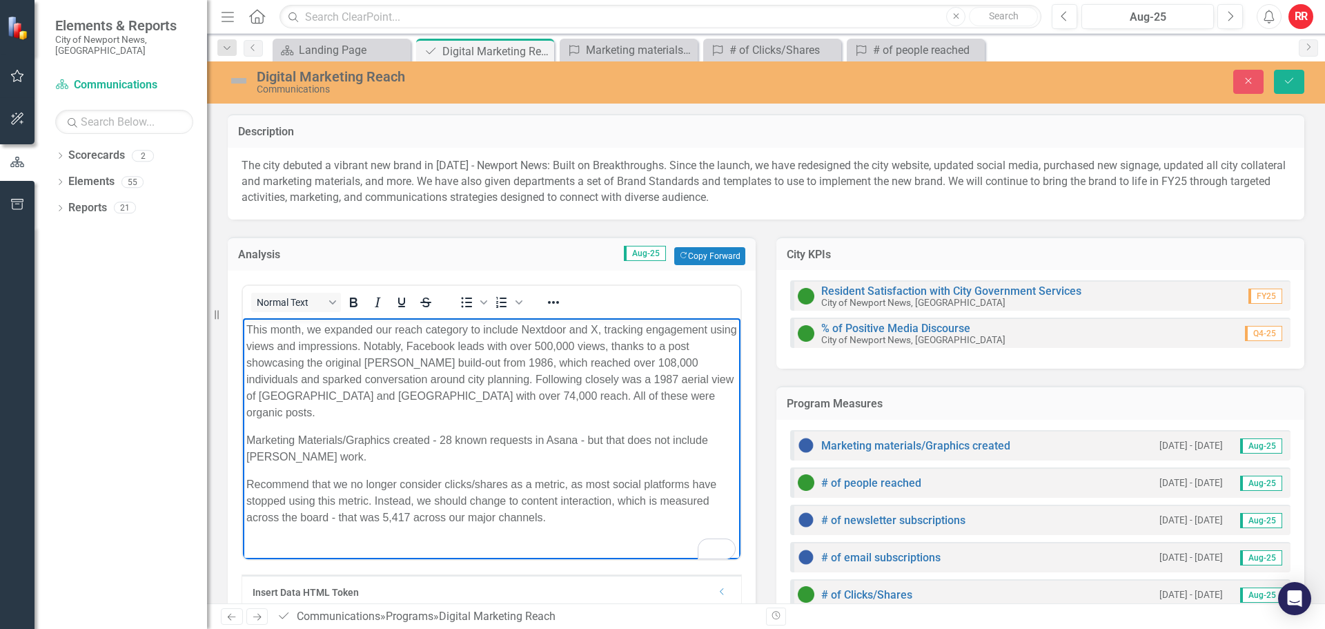
click at [361, 438] on p "Marketing Materials/Graphics created - 28 known requests in Asana - but that do…" at bounding box center [491, 447] width 491 height 33
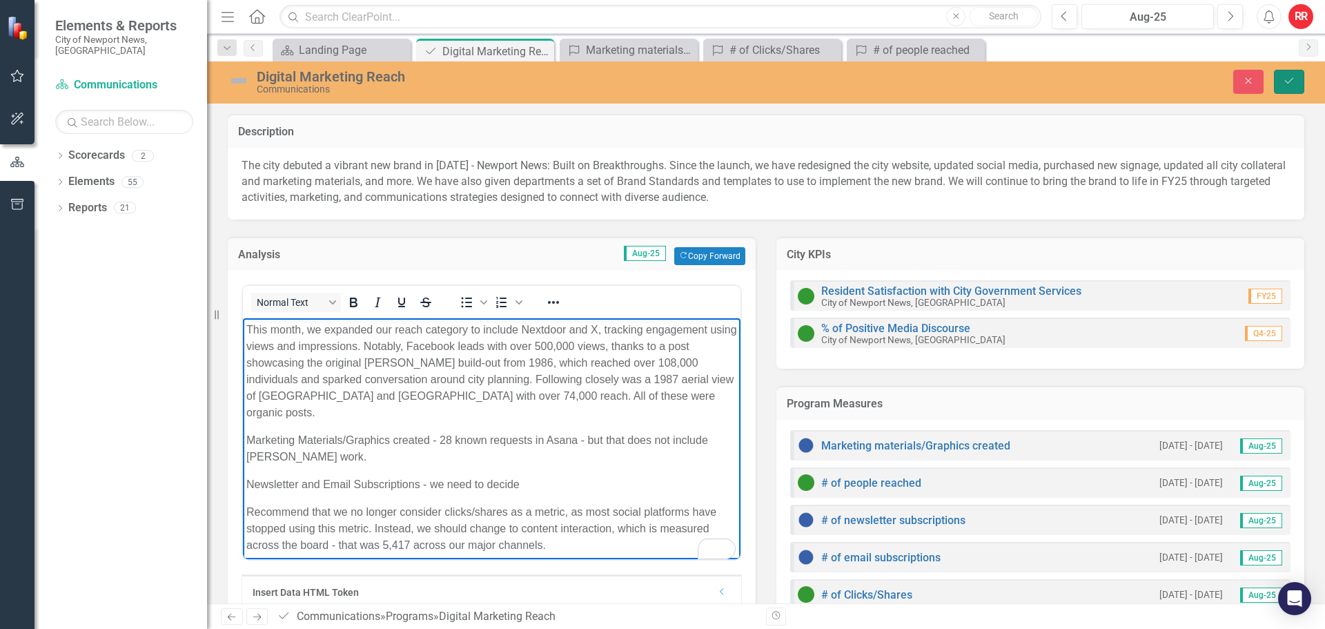
click at [1302, 80] on button "Save" at bounding box center [1289, 82] width 30 height 24
